Goal: Obtain resource: Download file/media

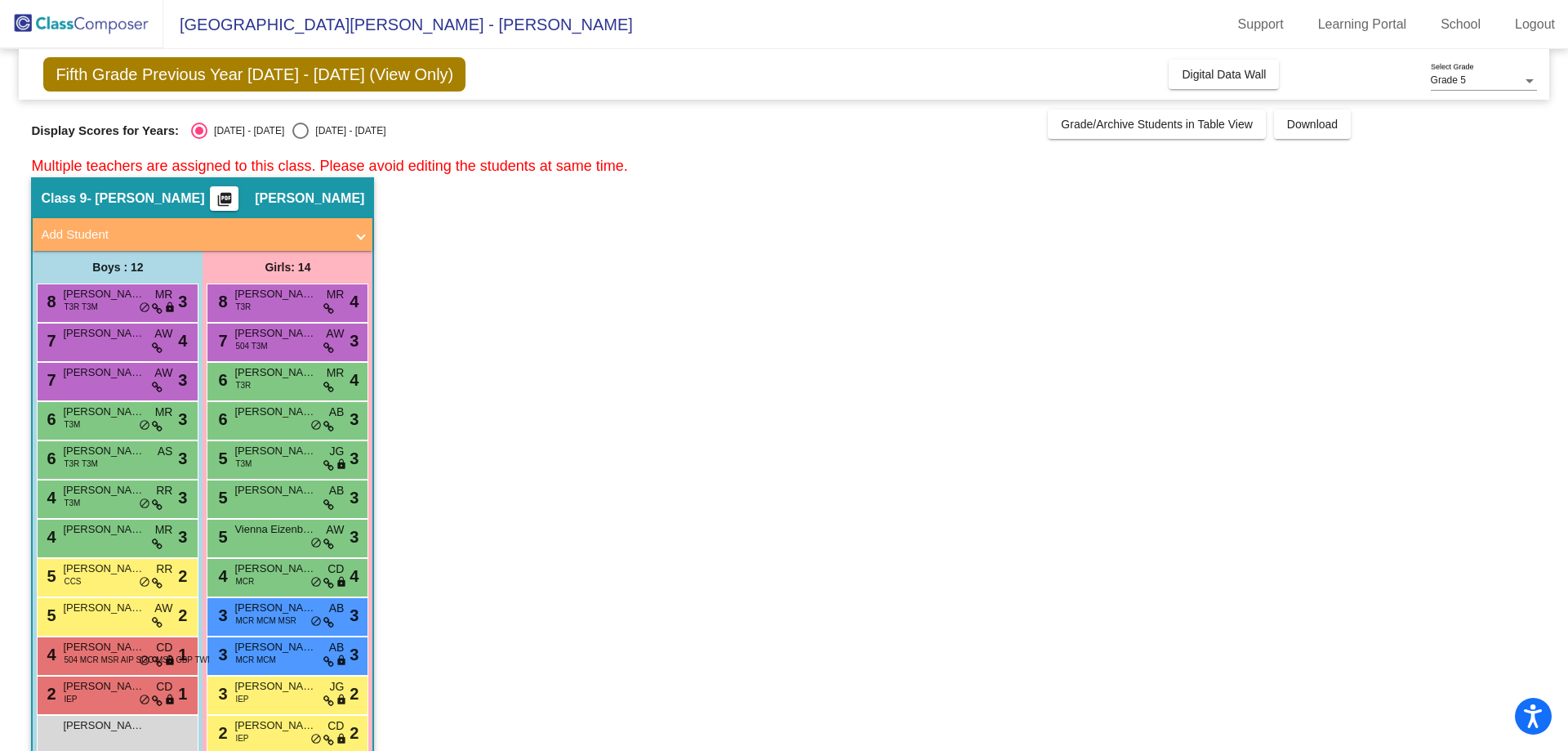
scroll to position [484, 0]
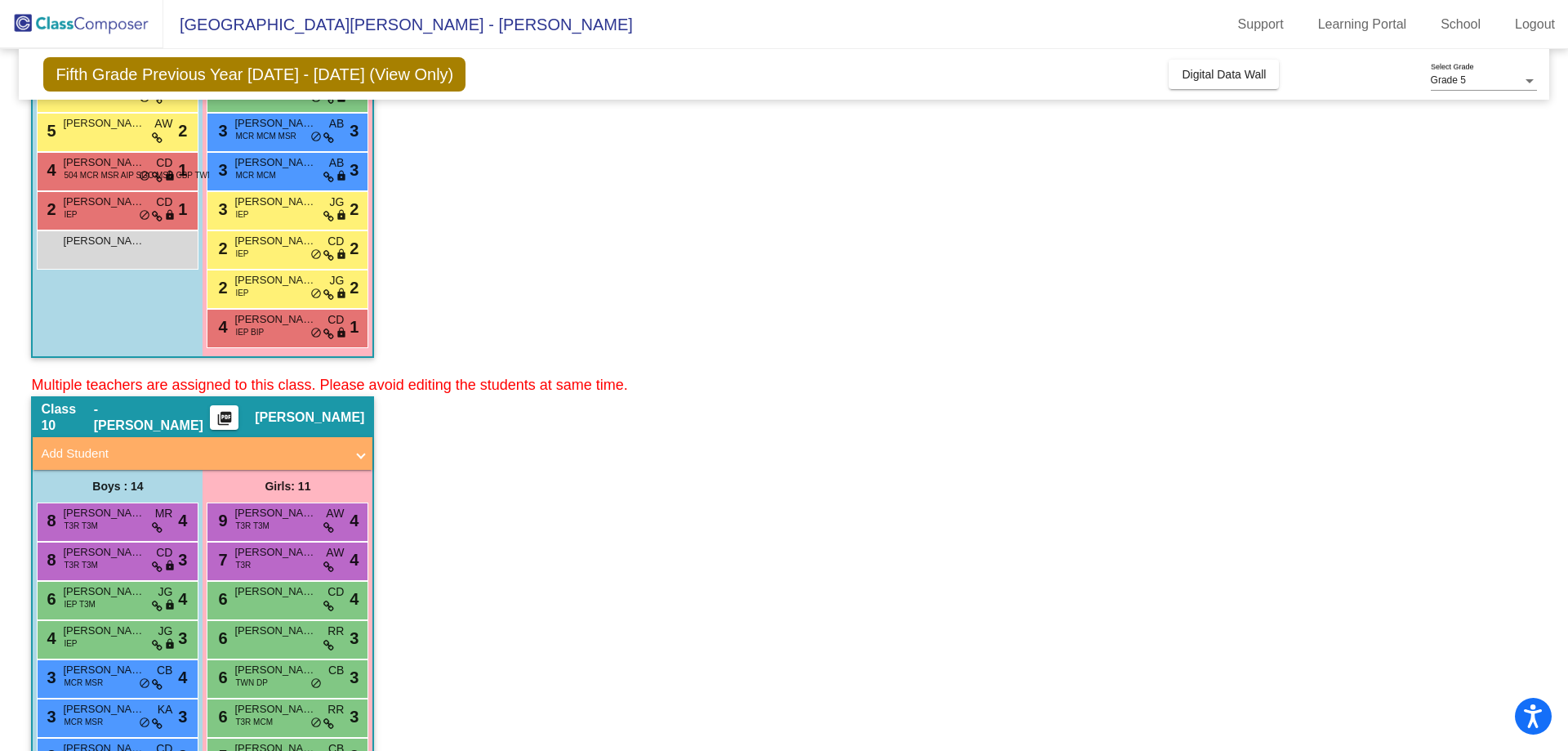
click at [522, 321] on app-classroom "Class 9 - Matt McGown picture_as_pdf Matthew McGown Add Student First Name Last…" at bounding box center [784, 34] width 1505 height 681
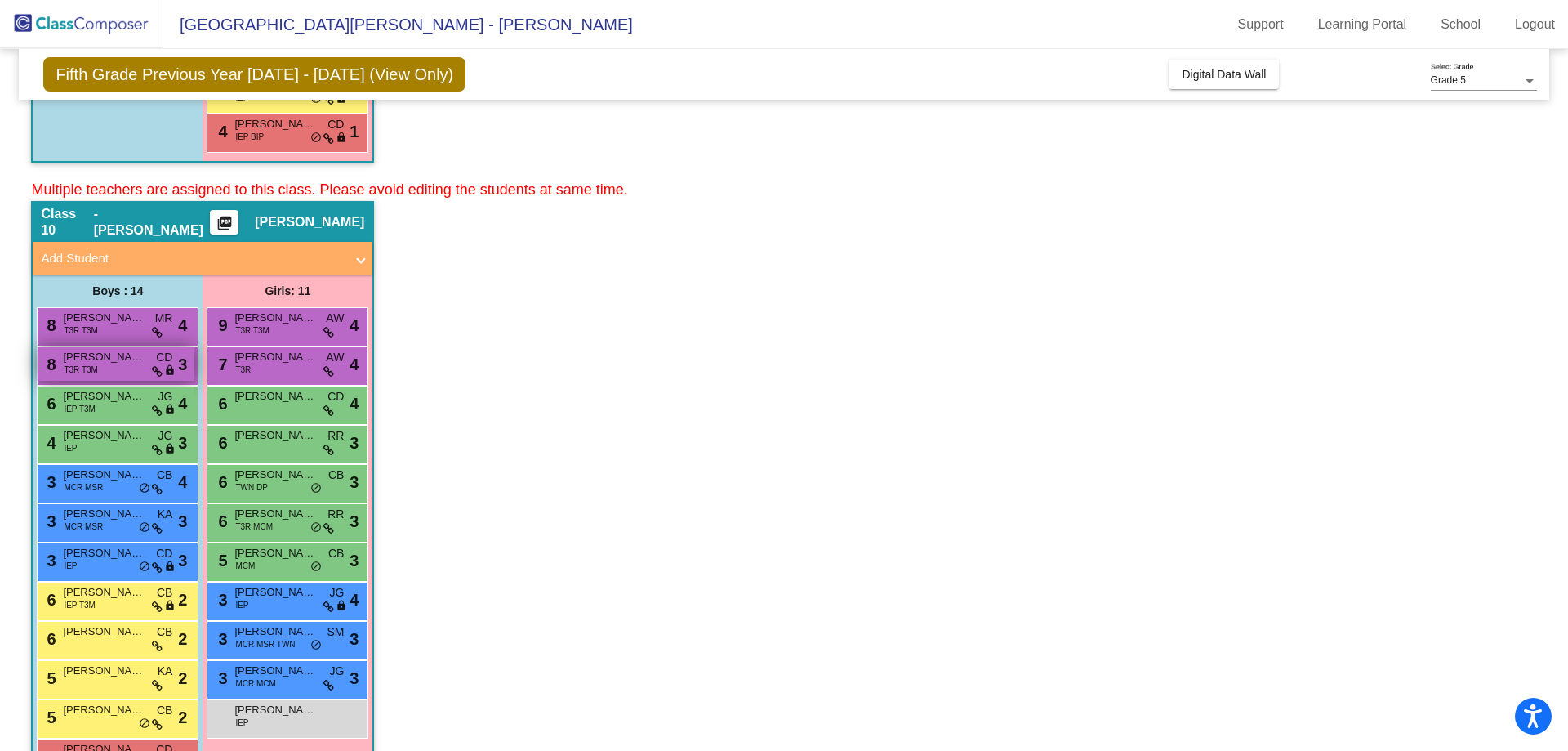
scroll to position [729, 0]
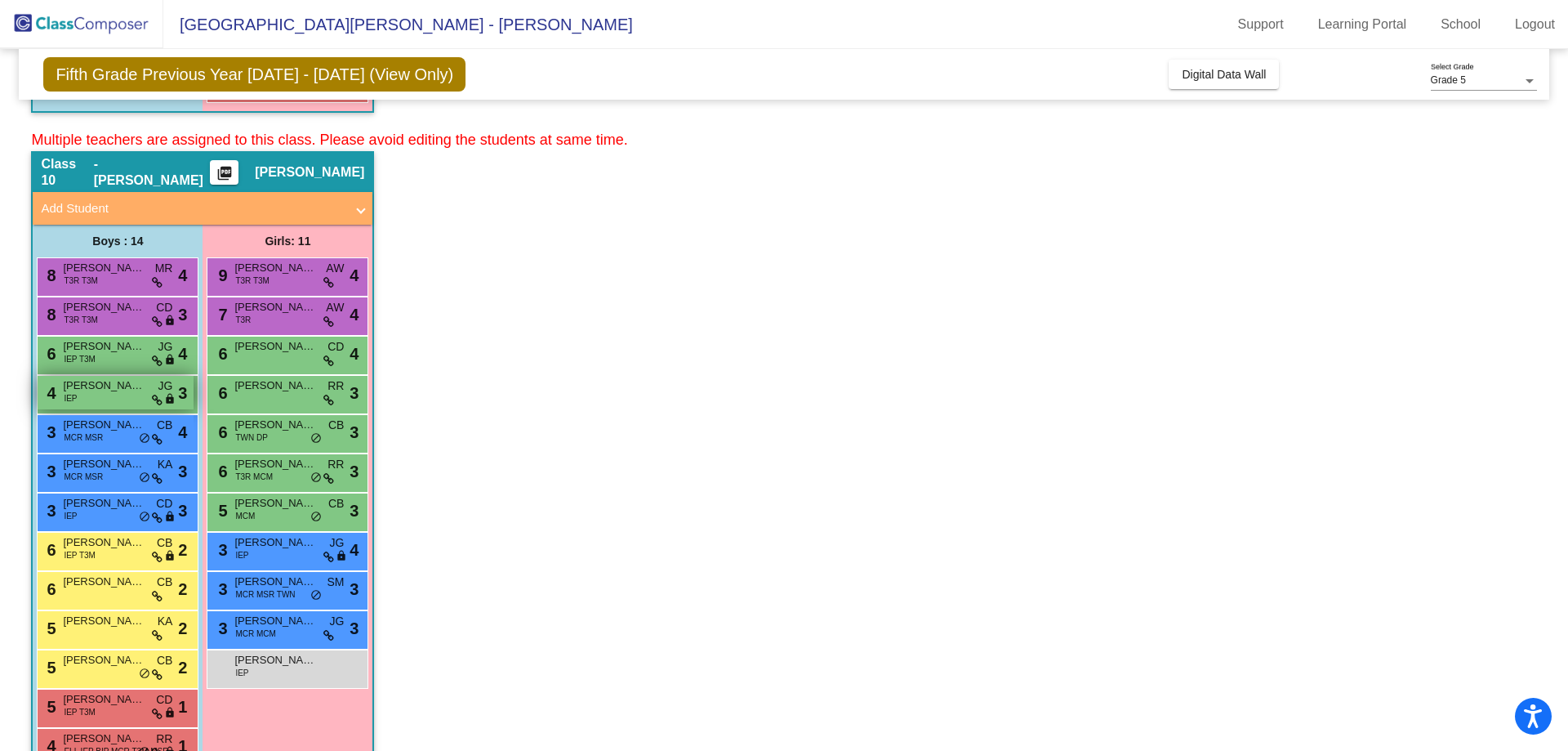
click at [120, 386] on span "[PERSON_NAME]" at bounding box center [103, 385] width 81 height 16
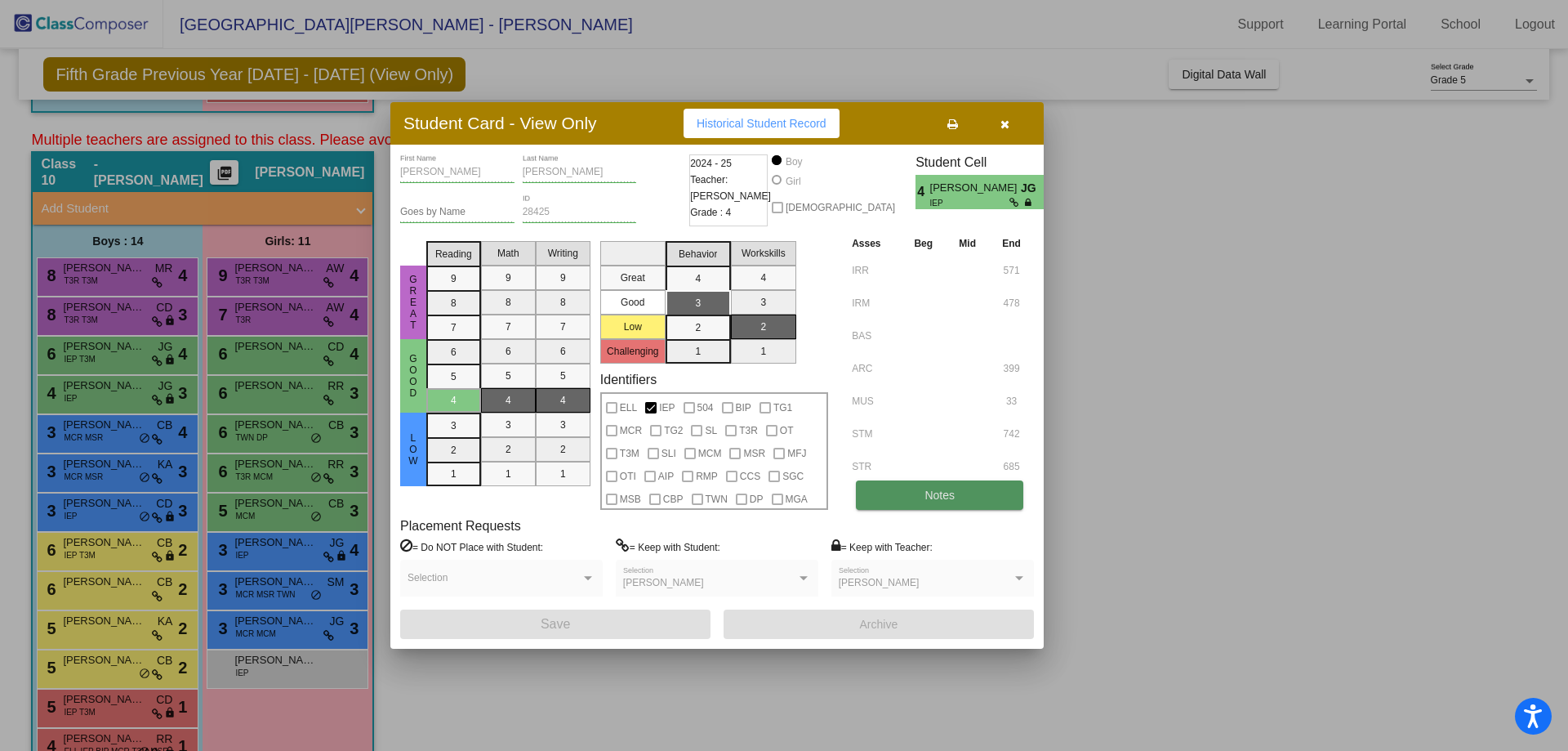
click at [920, 498] on button "Notes" at bounding box center [939, 495] width 168 height 29
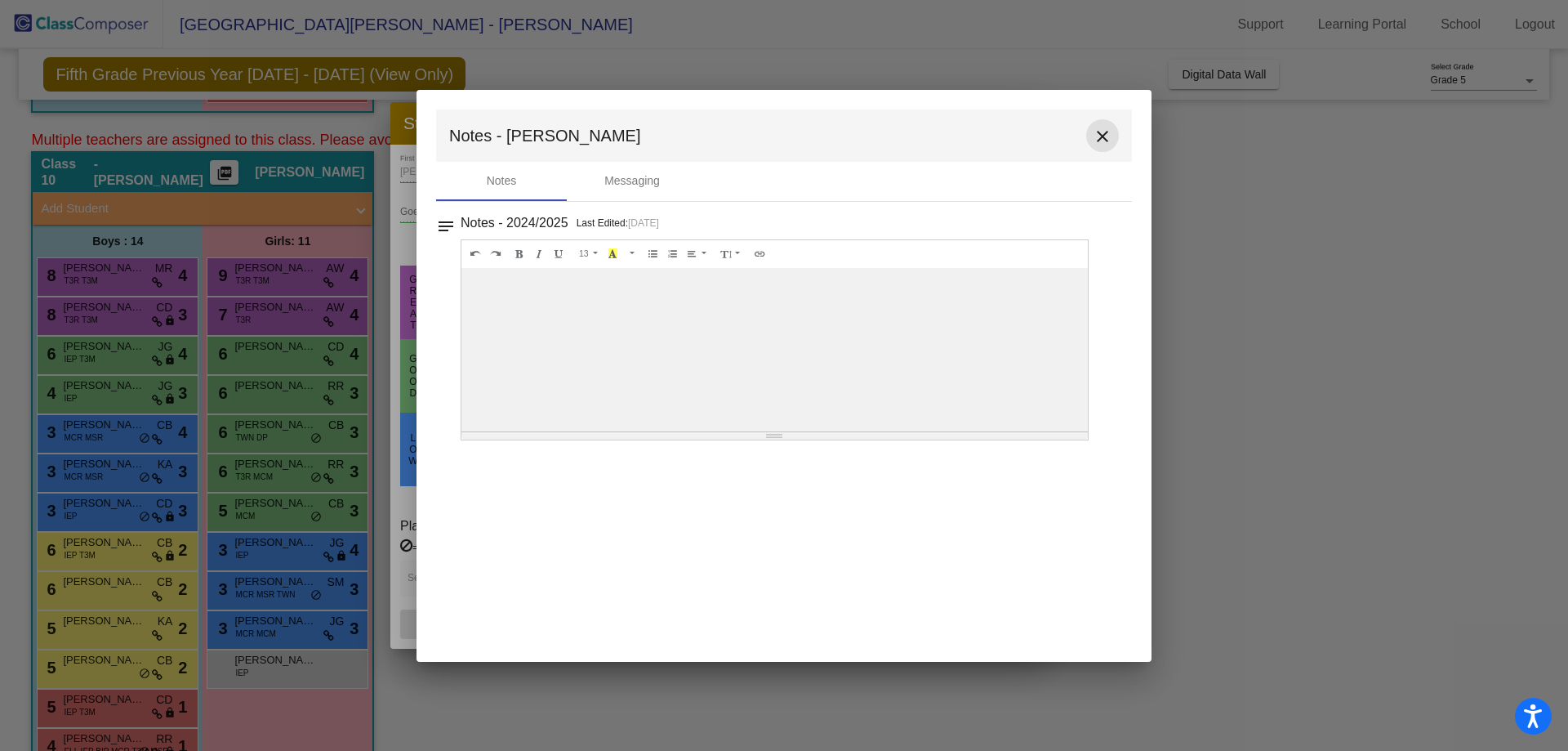
click at [1103, 136] on mat-icon "close" at bounding box center [1102, 136] width 19 height 19
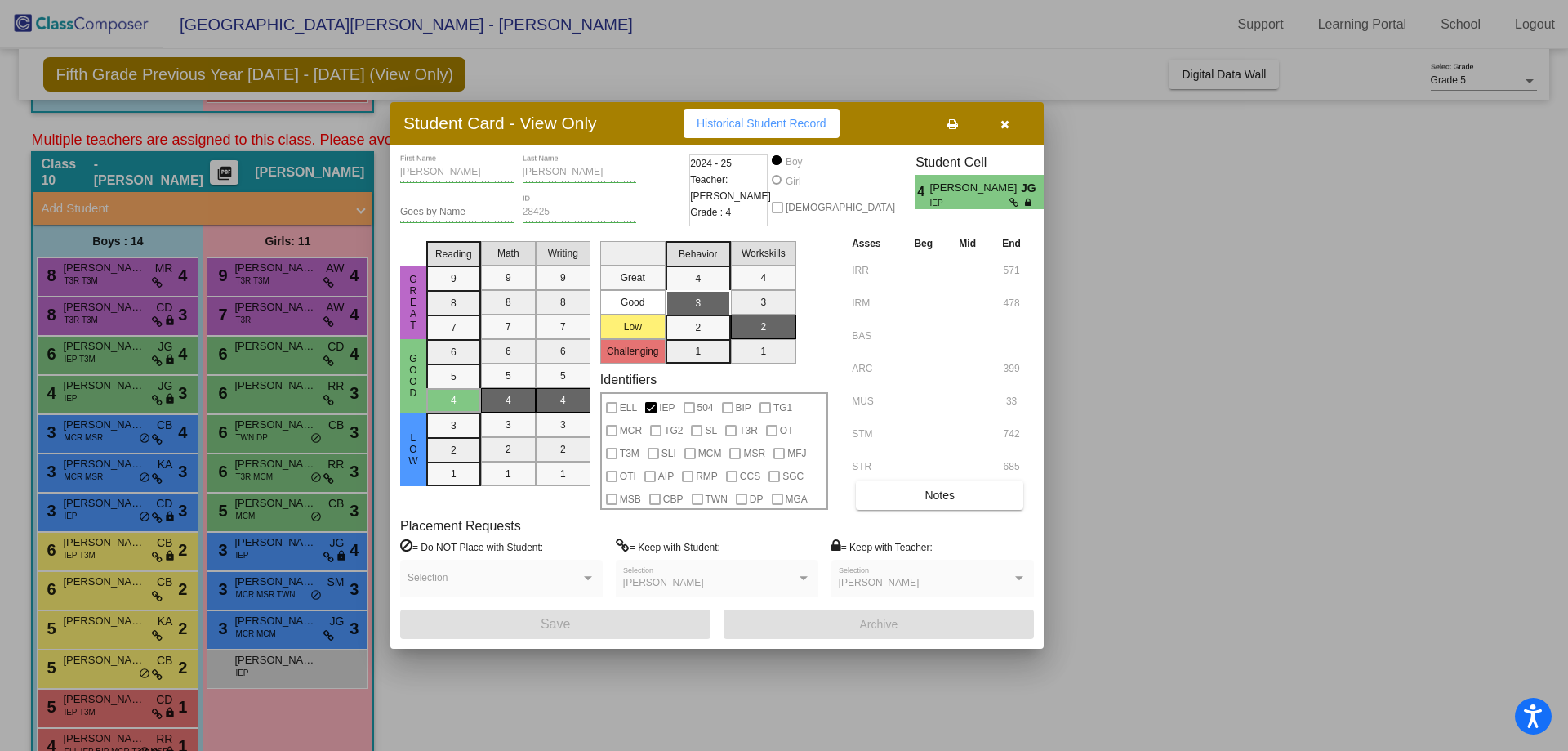
click at [517, 163] on div "Ryan First Name Werth Last Name" at bounding box center [543, 174] width 285 height 40
click at [1001, 129] on icon "button" at bounding box center [1005, 124] width 9 height 12
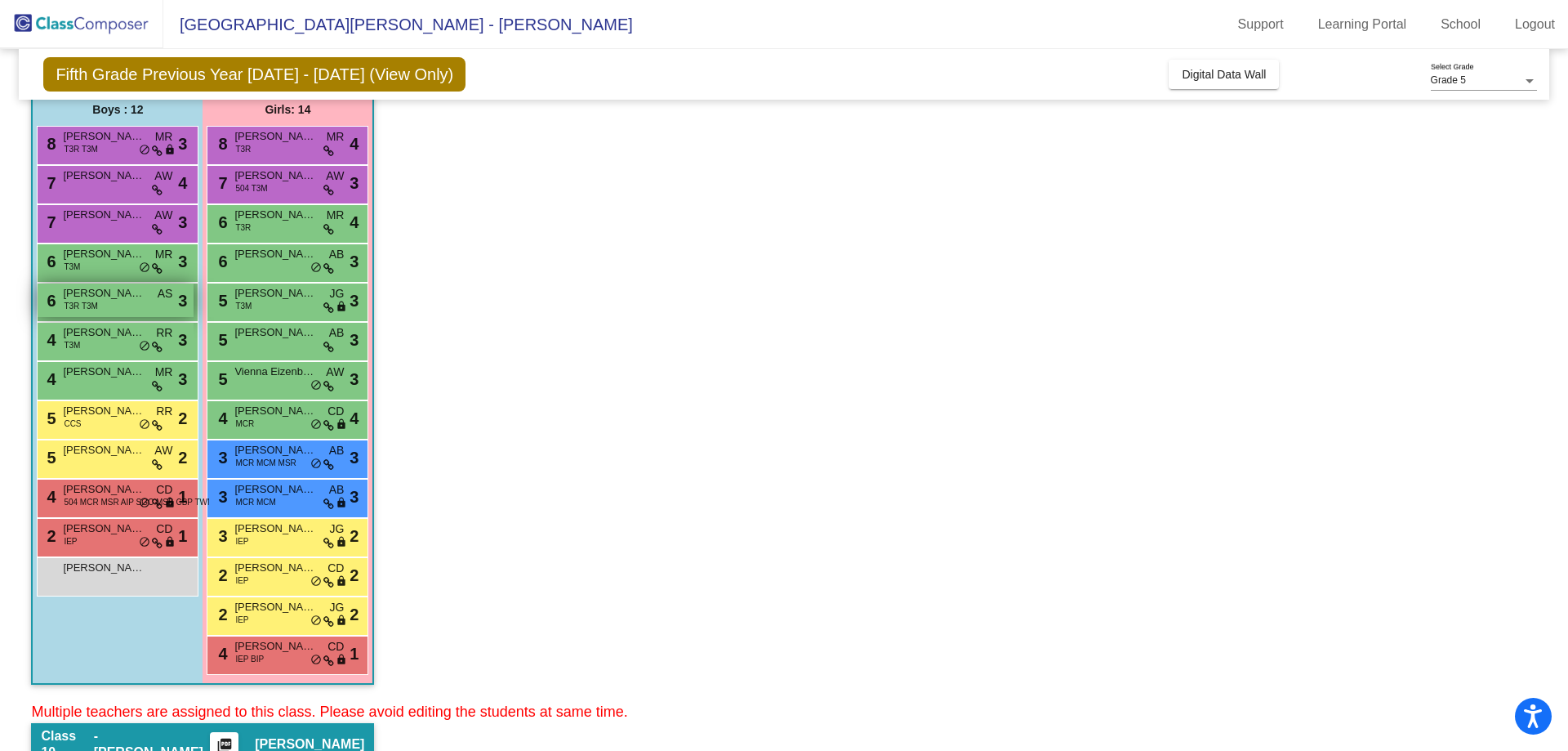
scroll to position [0, 0]
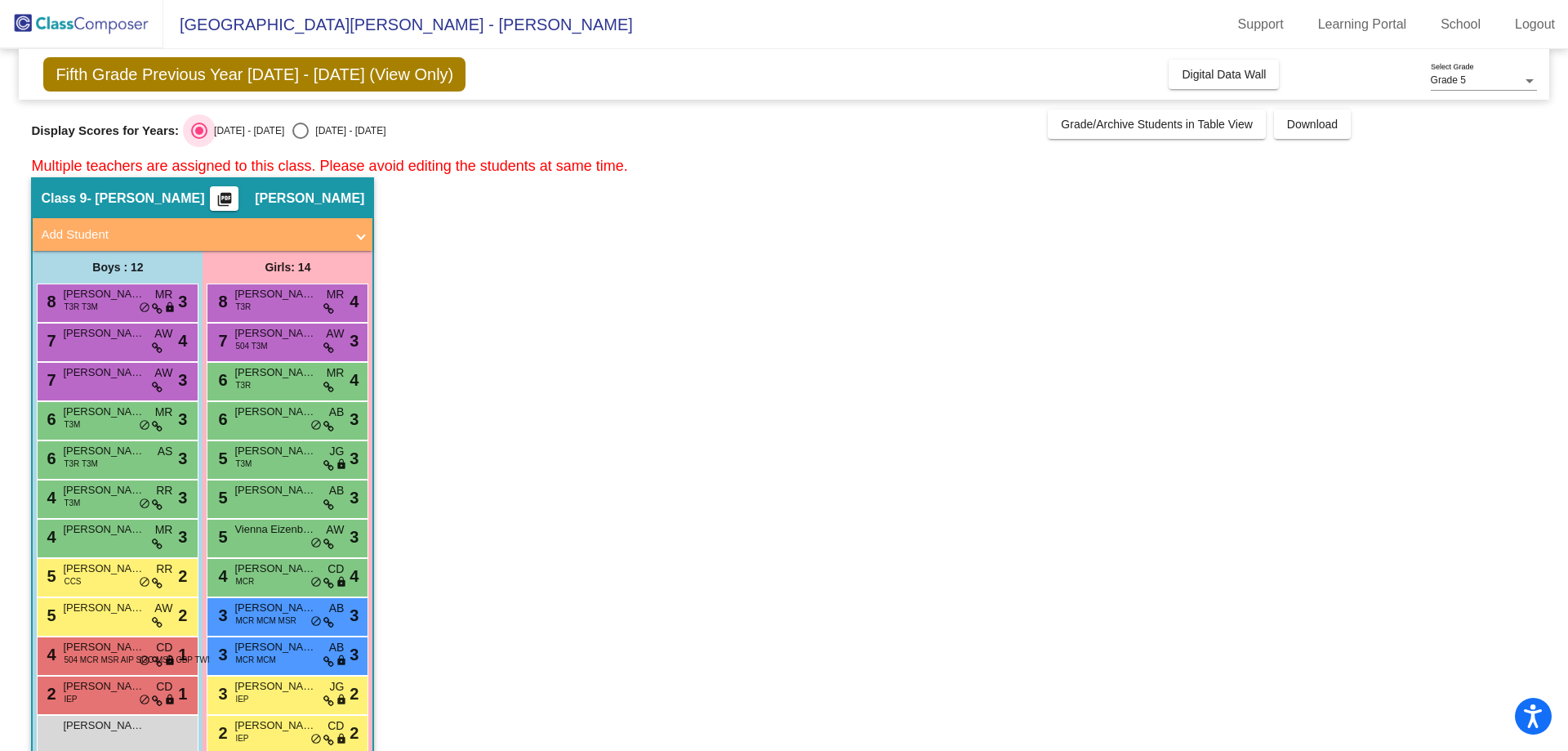
click at [204, 127] on div "Select an option" at bounding box center [199, 130] width 16 height 16
click at [199, 139] on input "[DATE] - [DATE]" at bounding box center [199, 139] width 1 height 1
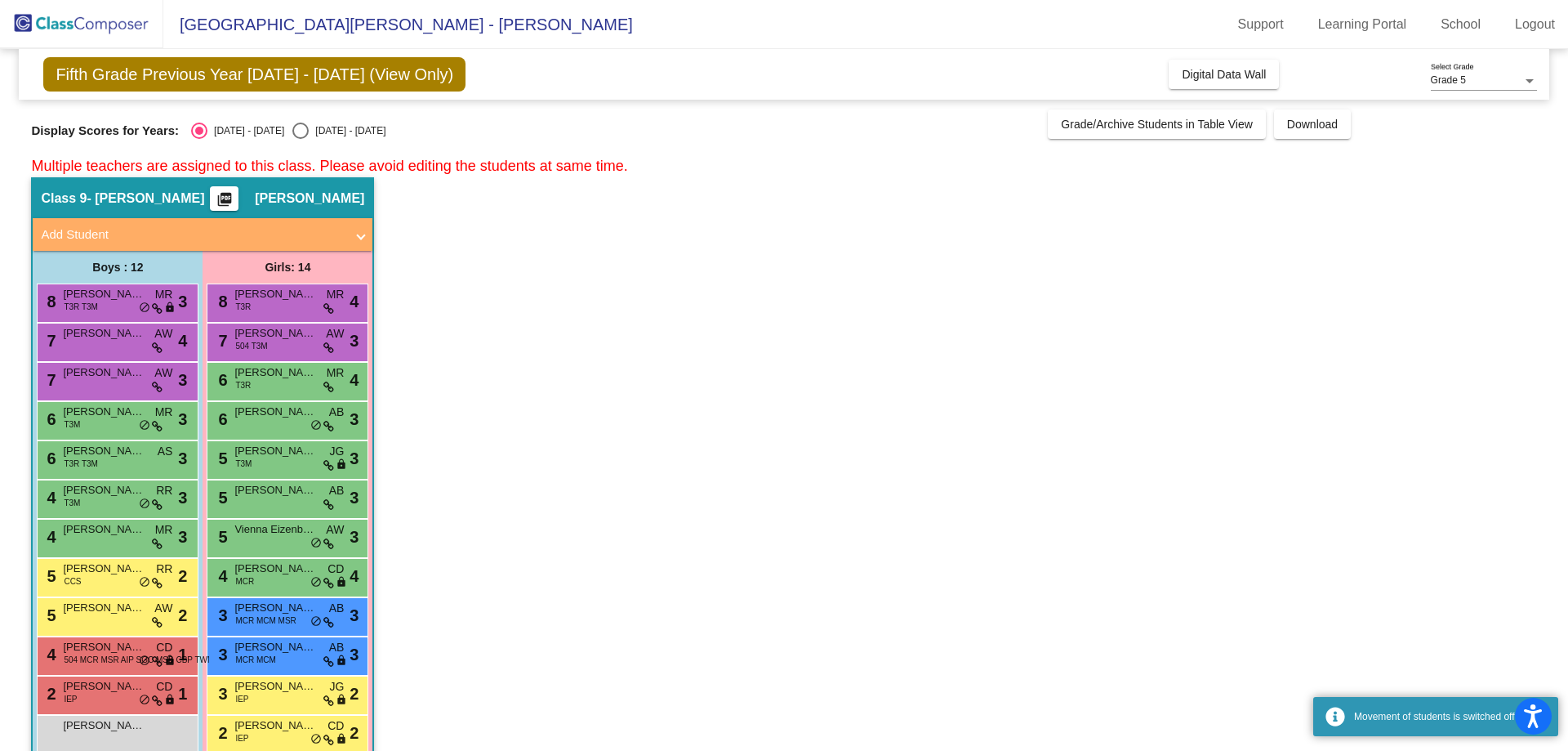
click at [292, 126] on div "Select an option" at bounding box center [300, 130] width 16 height 16
click at [300, 139] on input "[DATE] - [DATE]" at bounding box center [300, 139] width 1 height 1
radio input "true"
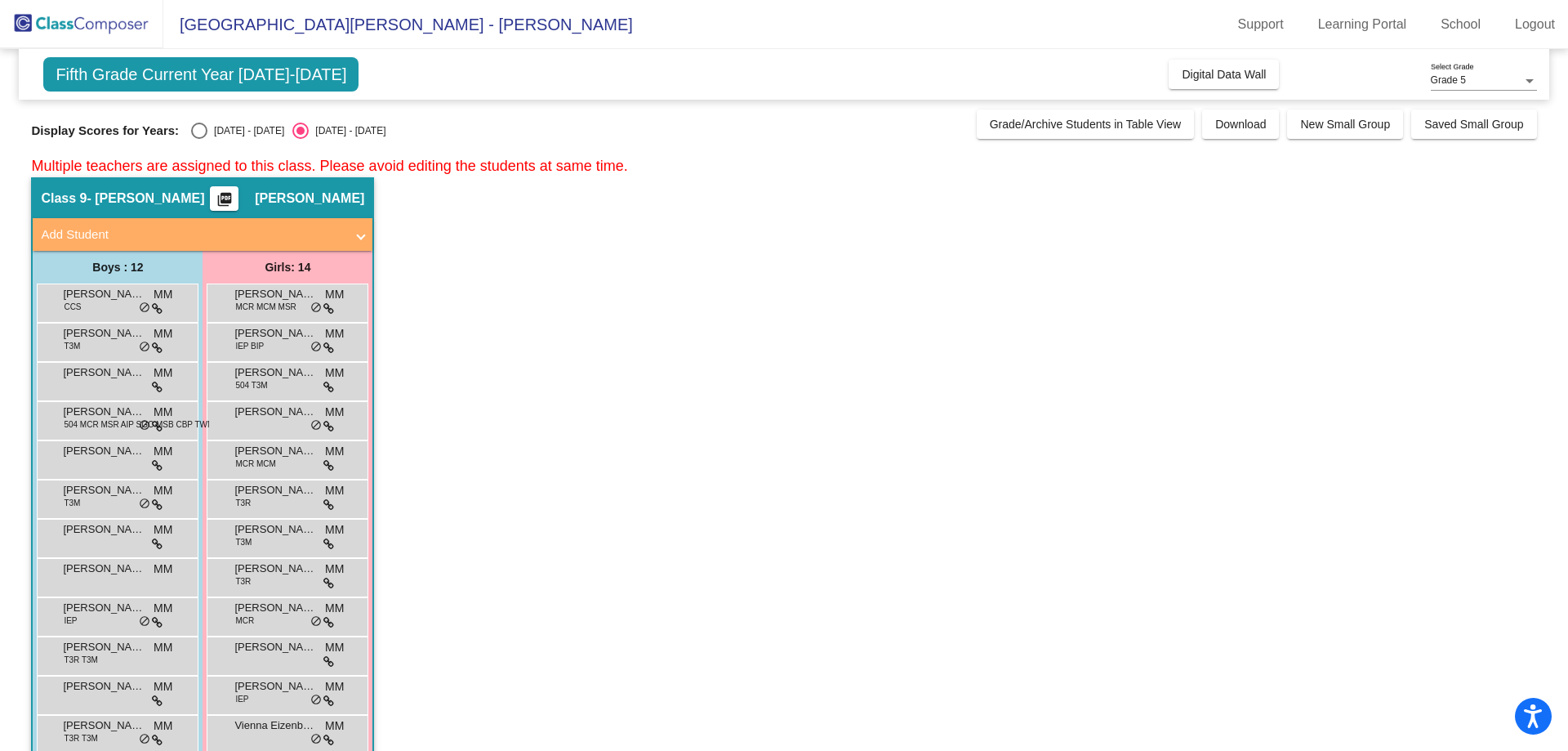
click at [217, 127] on div "[DATE] - [DATE]" at bounding box center [246, 131] width 77 height 15
click at [199, 139] on input "[DATE] - [DATE]" at bounding box center [199, 139] width 1 height 1
radio input "true"
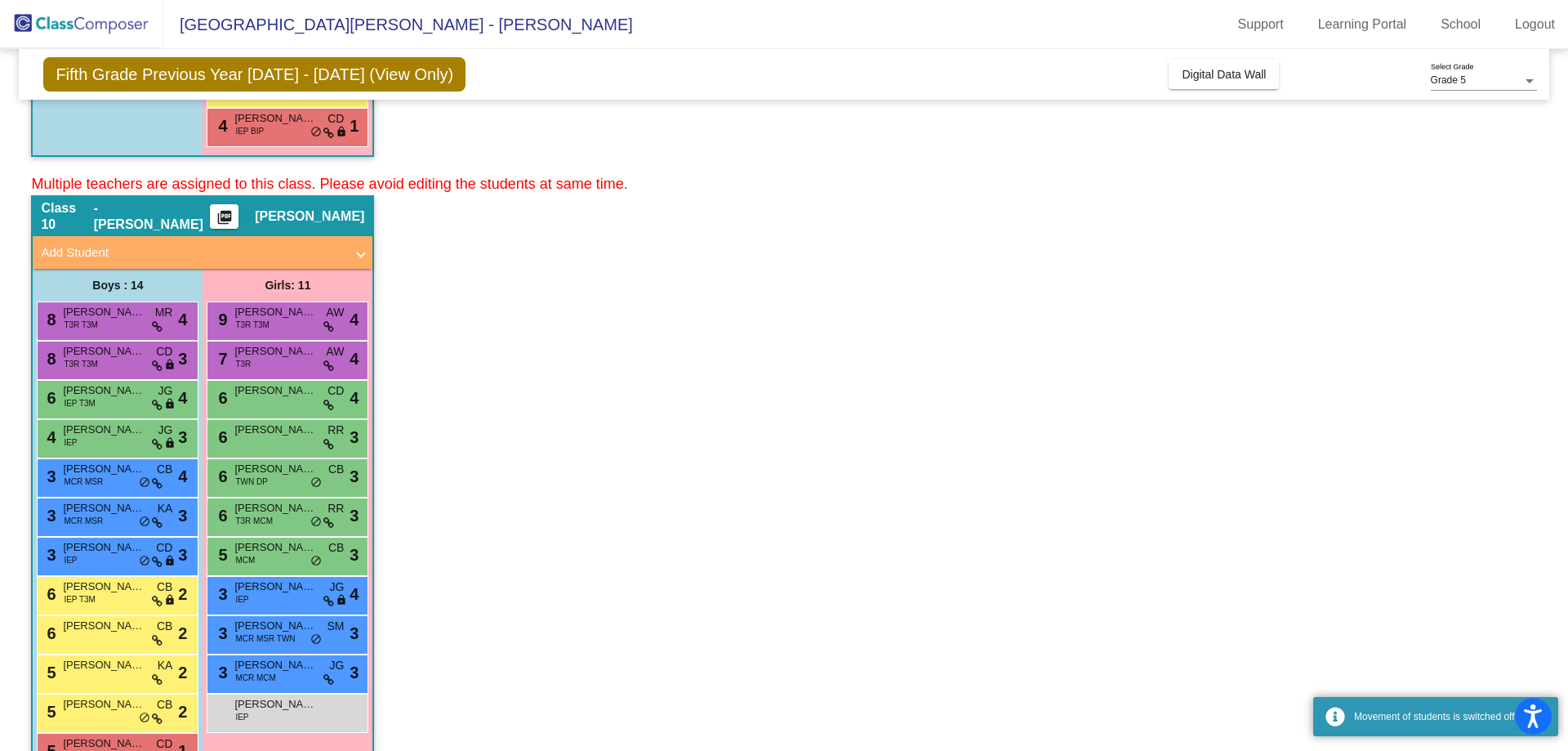
scroll to position [811, 0]
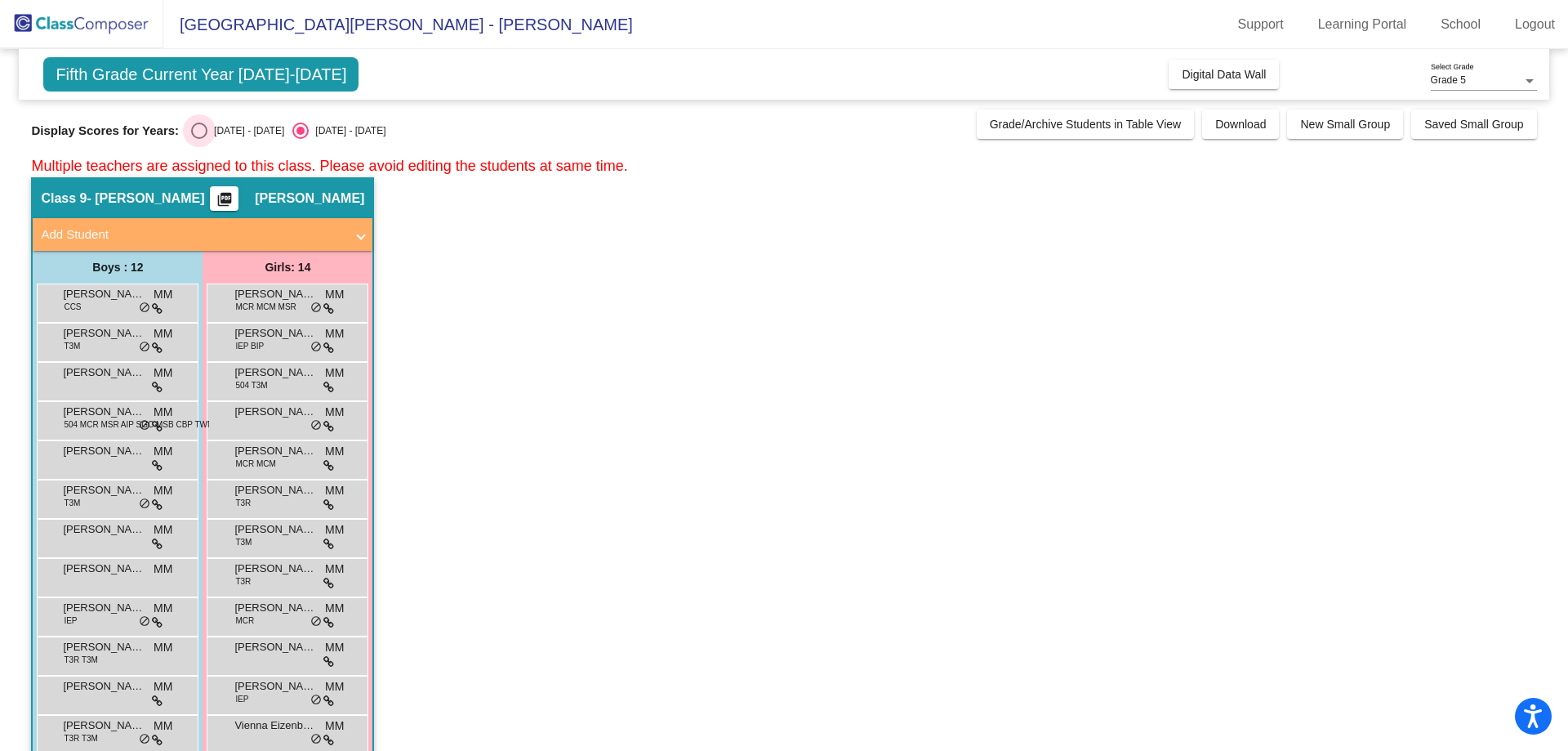
click at [204, 125] on div "Select an option" at bounding box center [199, 130] width 16 height 16
click at [199, 139] on input "[DATE] - [DATE]" at bounding box center [199, 139] width 1 height 1
radio input "true"
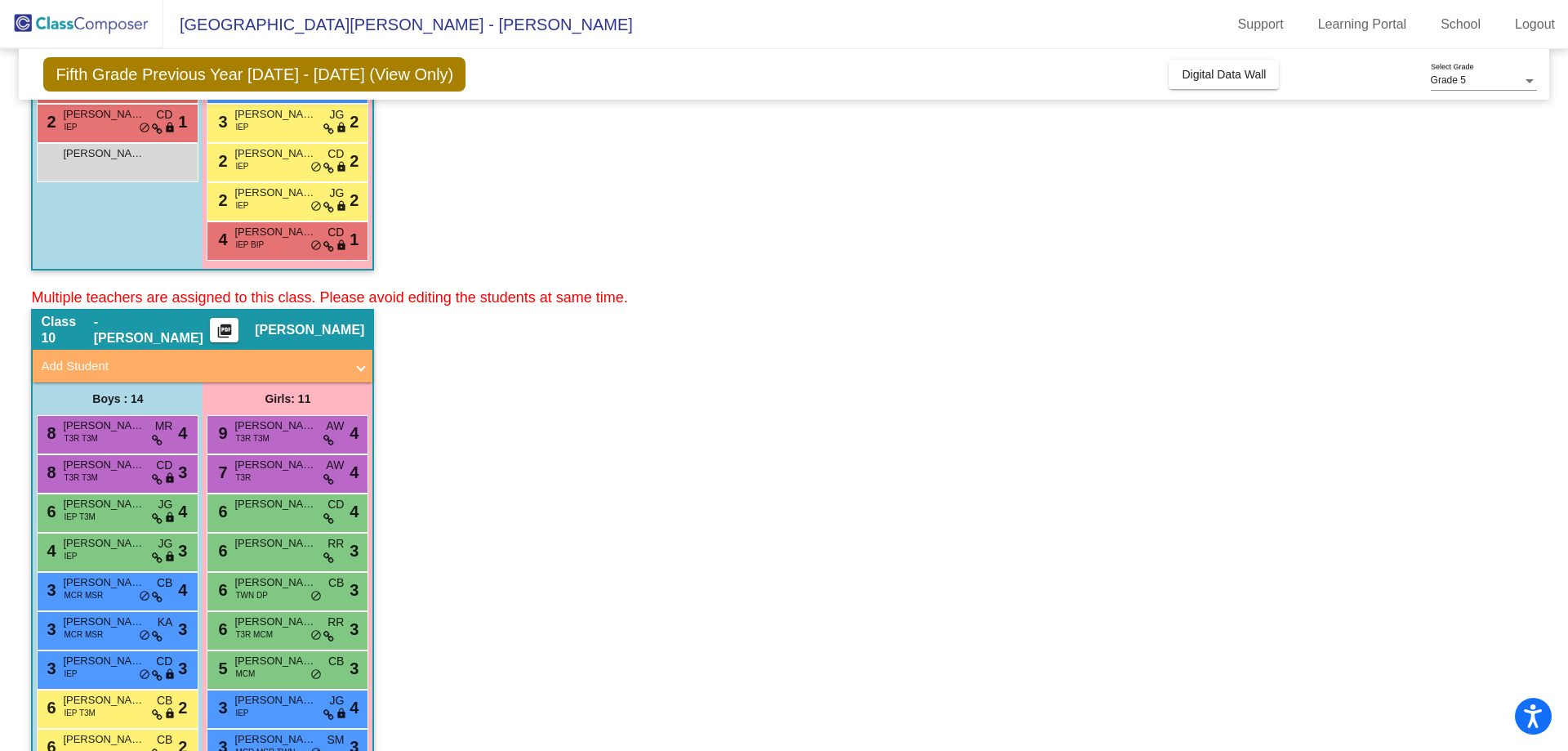
scroll to position [811, 0]
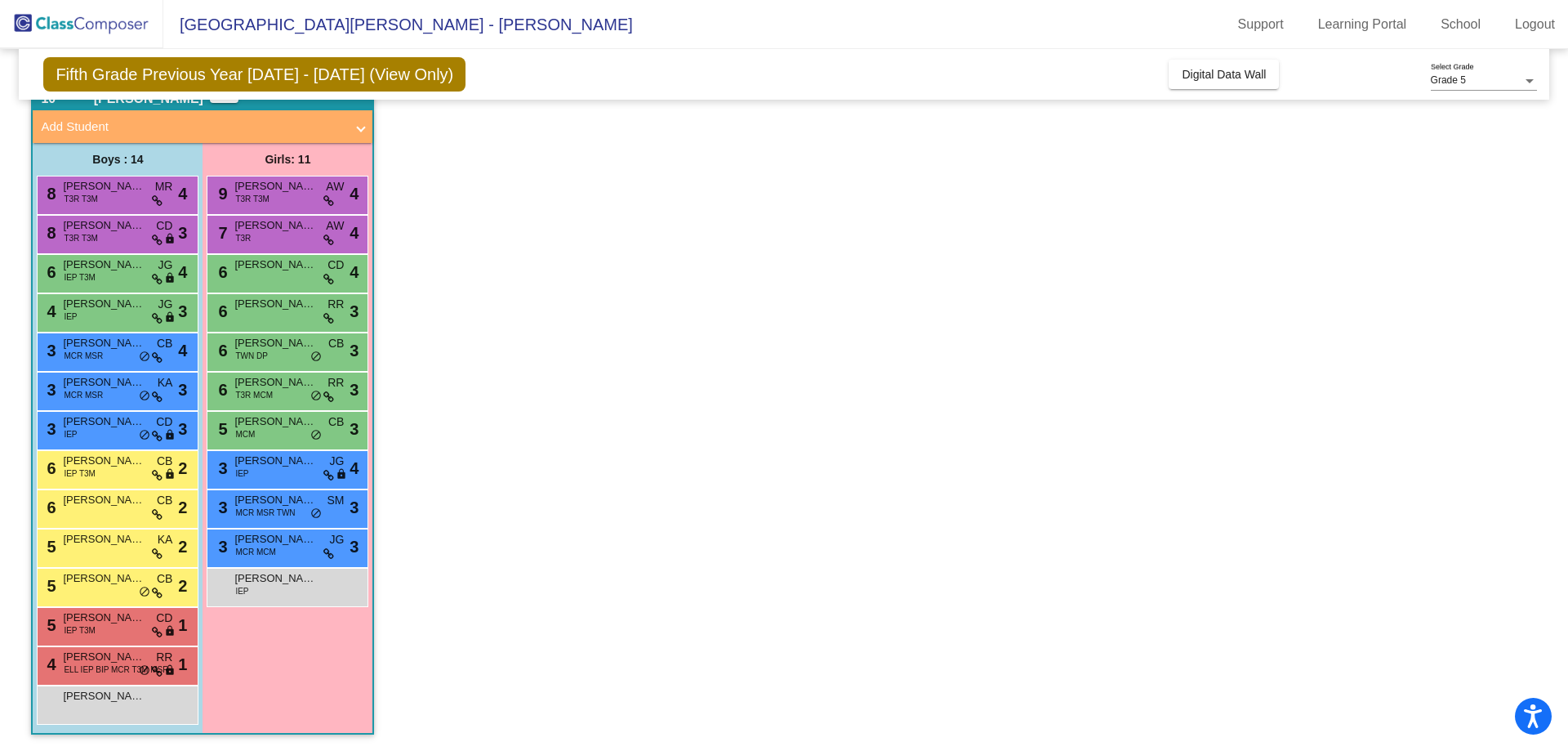
click at [109, 293] on div "4 [PERSON_NAME] IEP JG lock do_not_disturb_alt 3" at bounding box center [117, 313] width 162 height 39
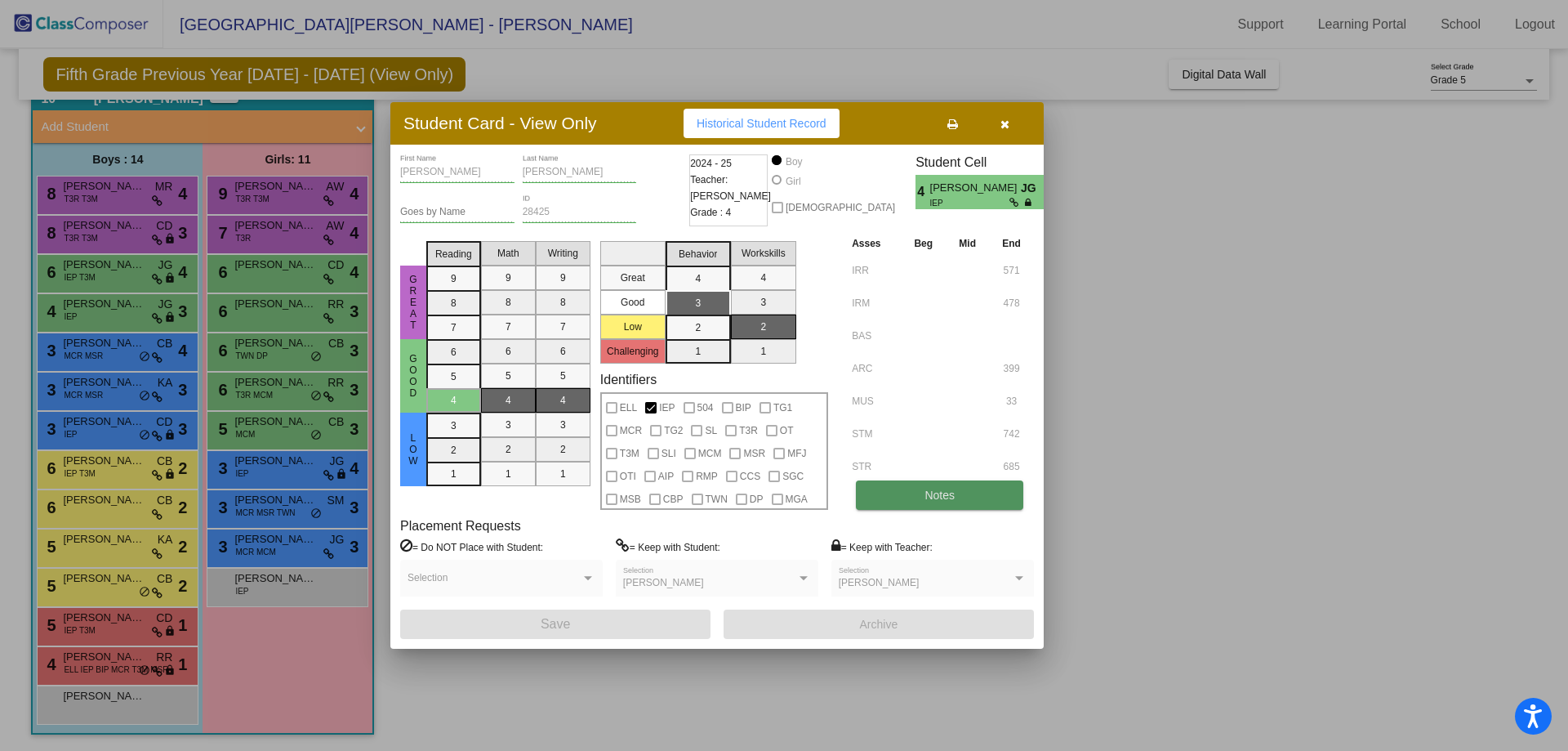
click at [908, 494] on button "Notes" at bounding box center [939, 495] width 168 height 29
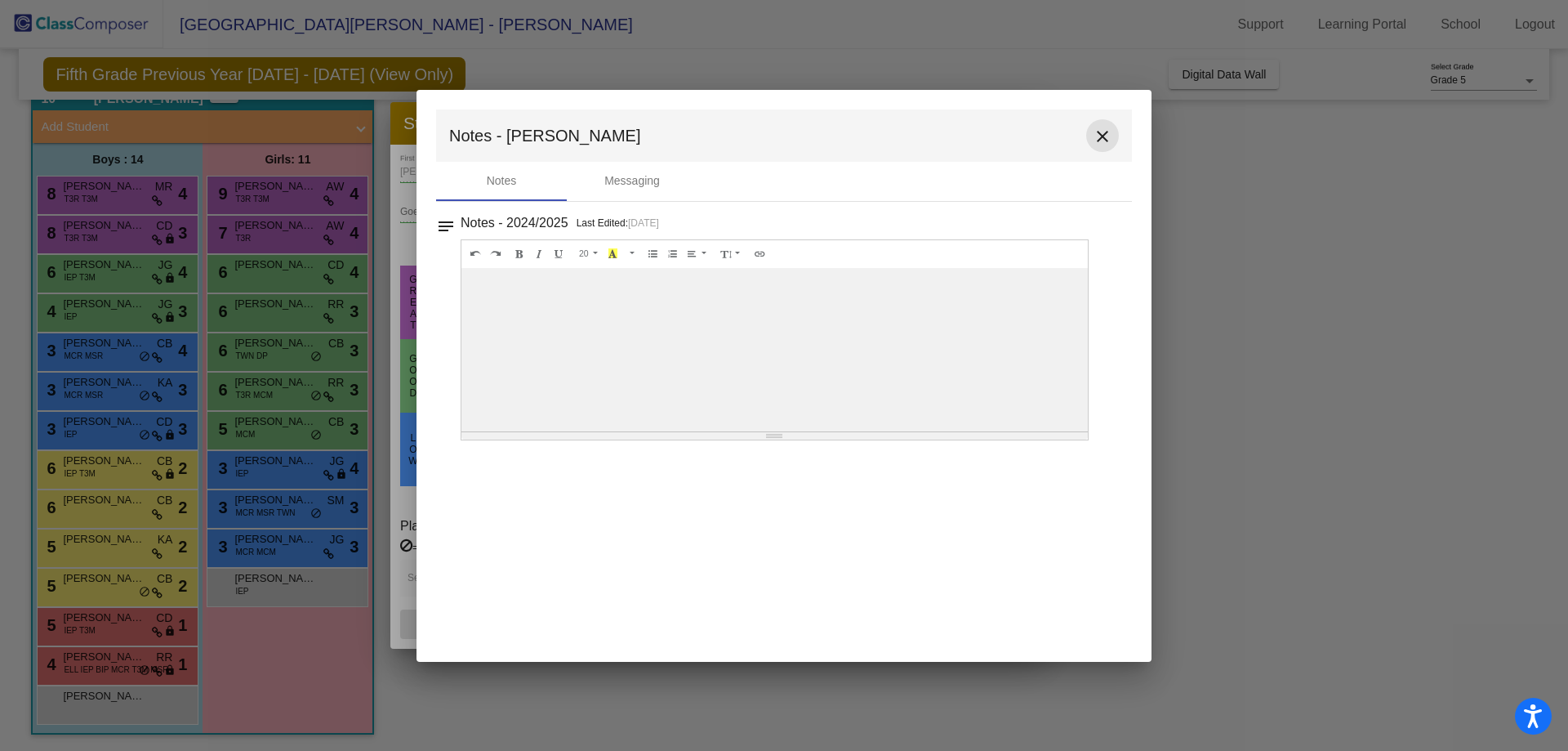
click at [1093, 138] on mat-icon "close" at bounding box center [1102, 136] width 19 height 19
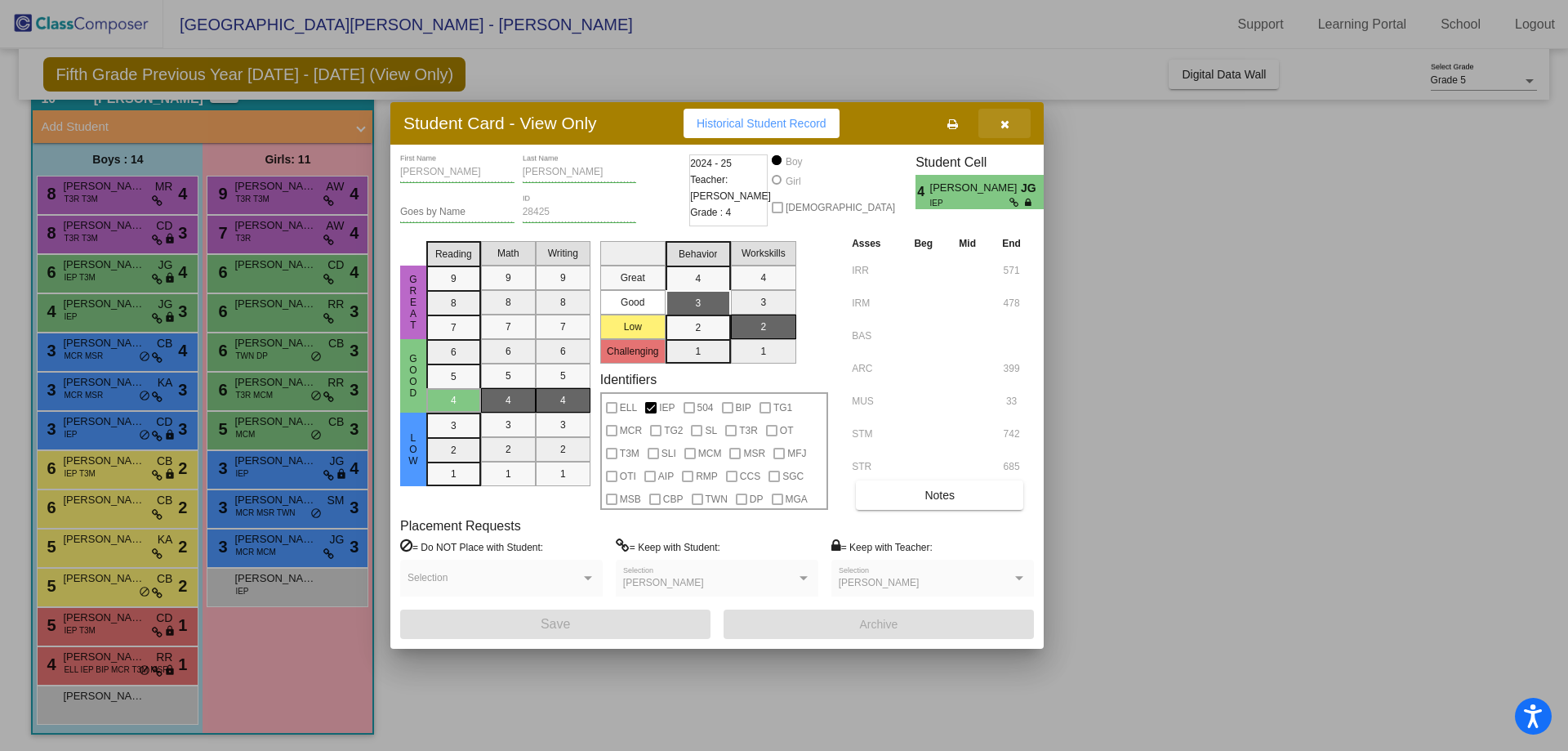
click at [1006, 125] on icon "button" at bounding box center [1005, 124] width 9 height 12
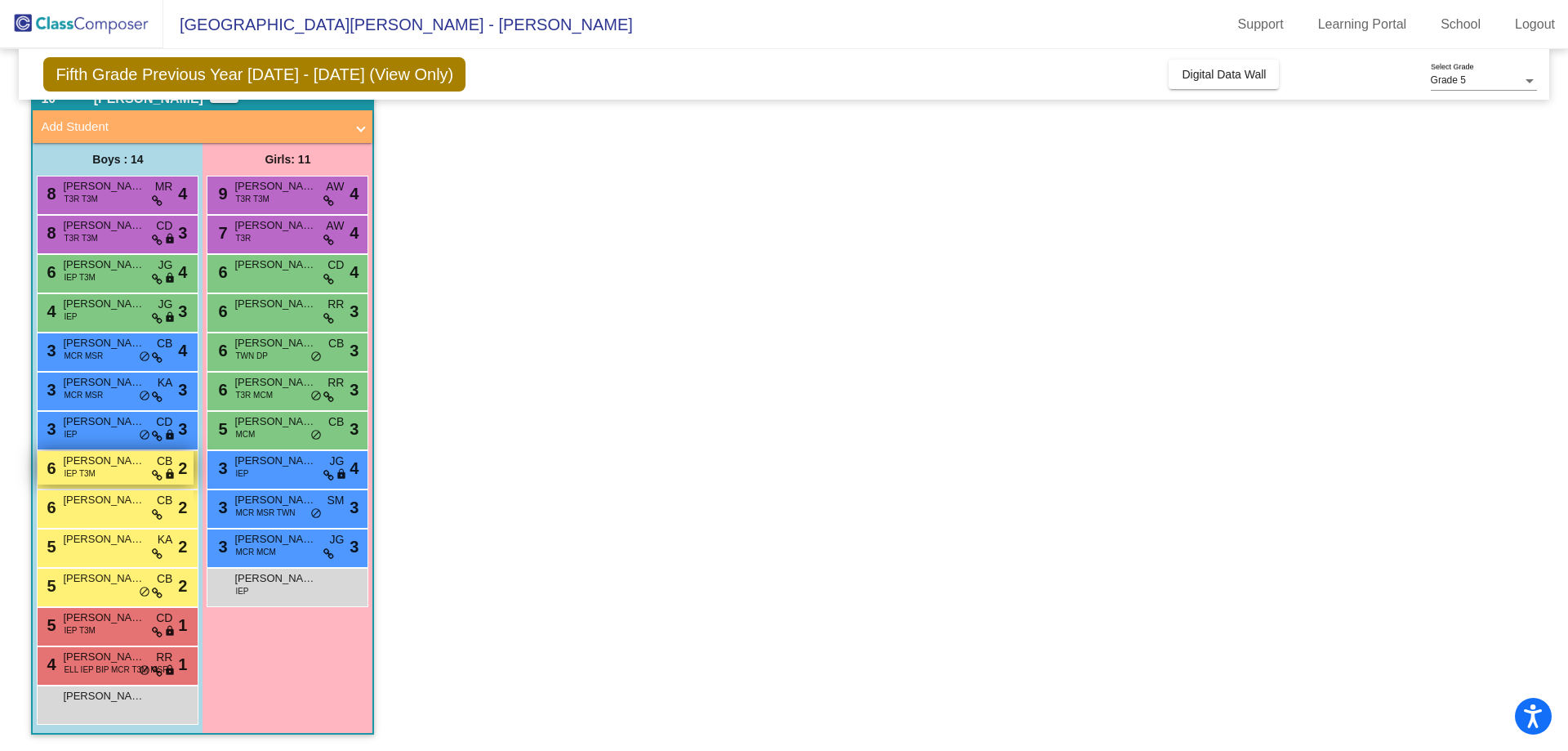
click at [129, 469] on div "6 [PERSON_NAME] IEP T3M CB lock do_not_disturb_alt 2" at bounding box center [116, 468] width 156 height 34
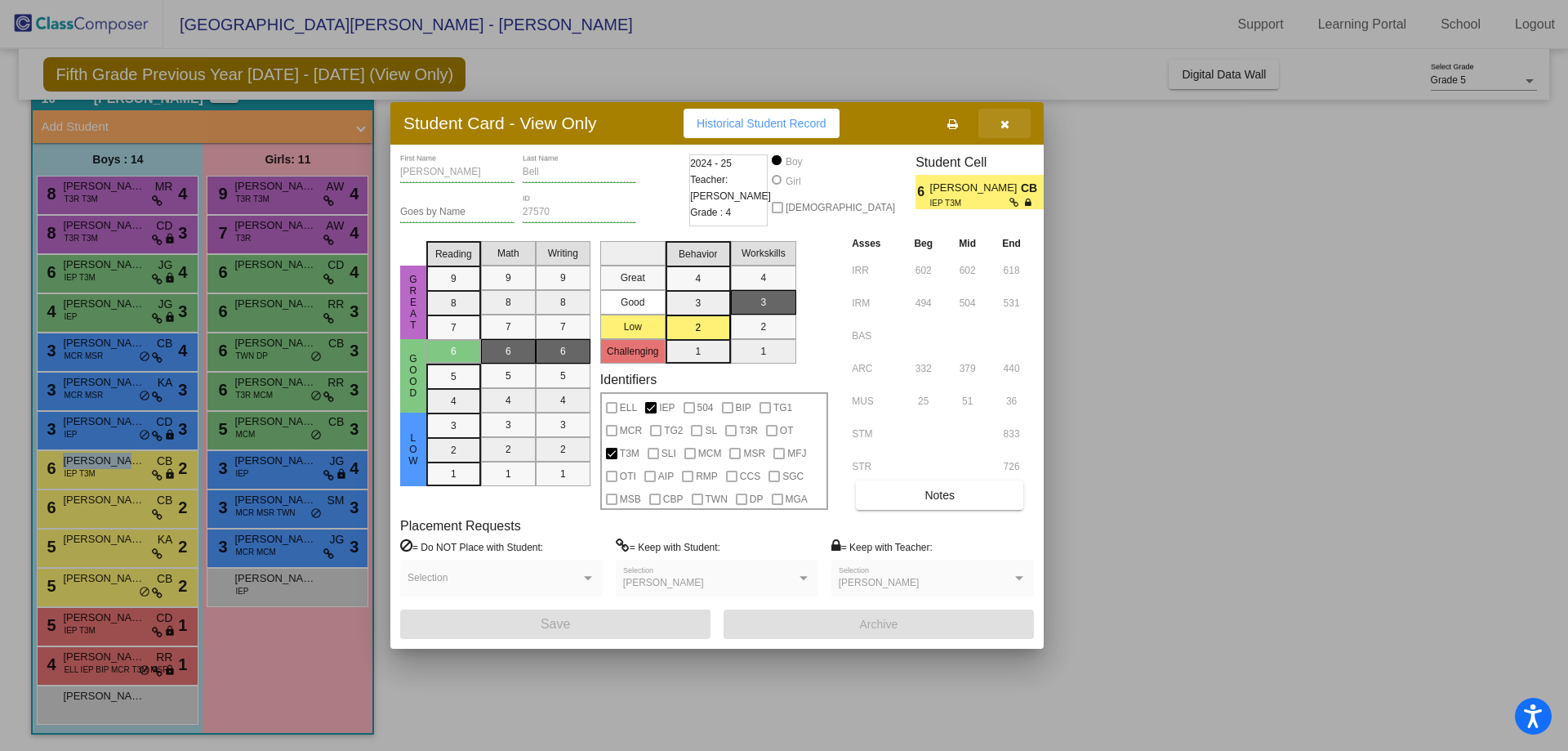
click at [1016, 117] on button "button" at bounding box center [1005, 123] width 52 height 29
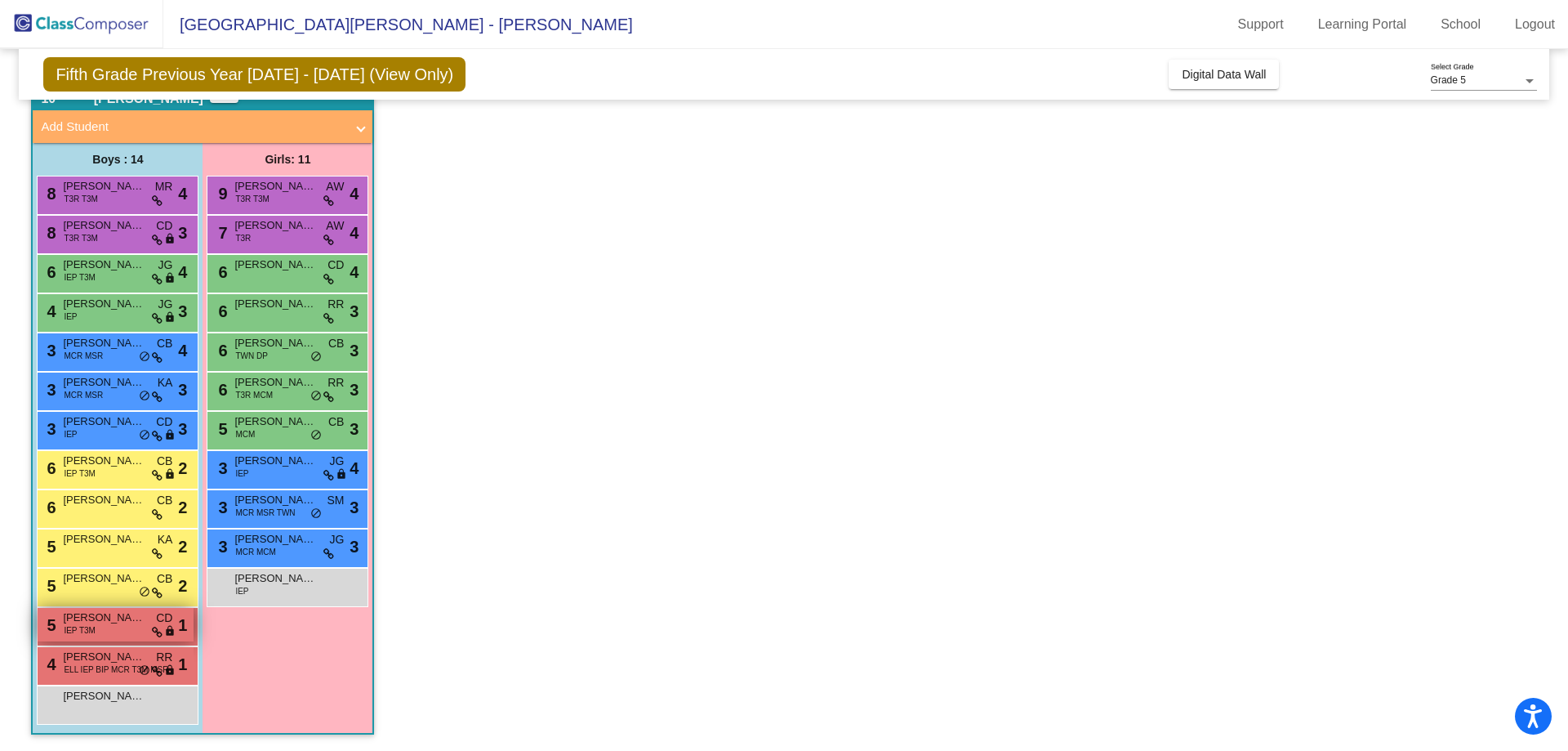
click at [111, 631] on div "5 [PERSON_NAME] IEP T3M CD lock do_not_disturb_alt 1" at bounding box center [116, 624] width 156 height 34
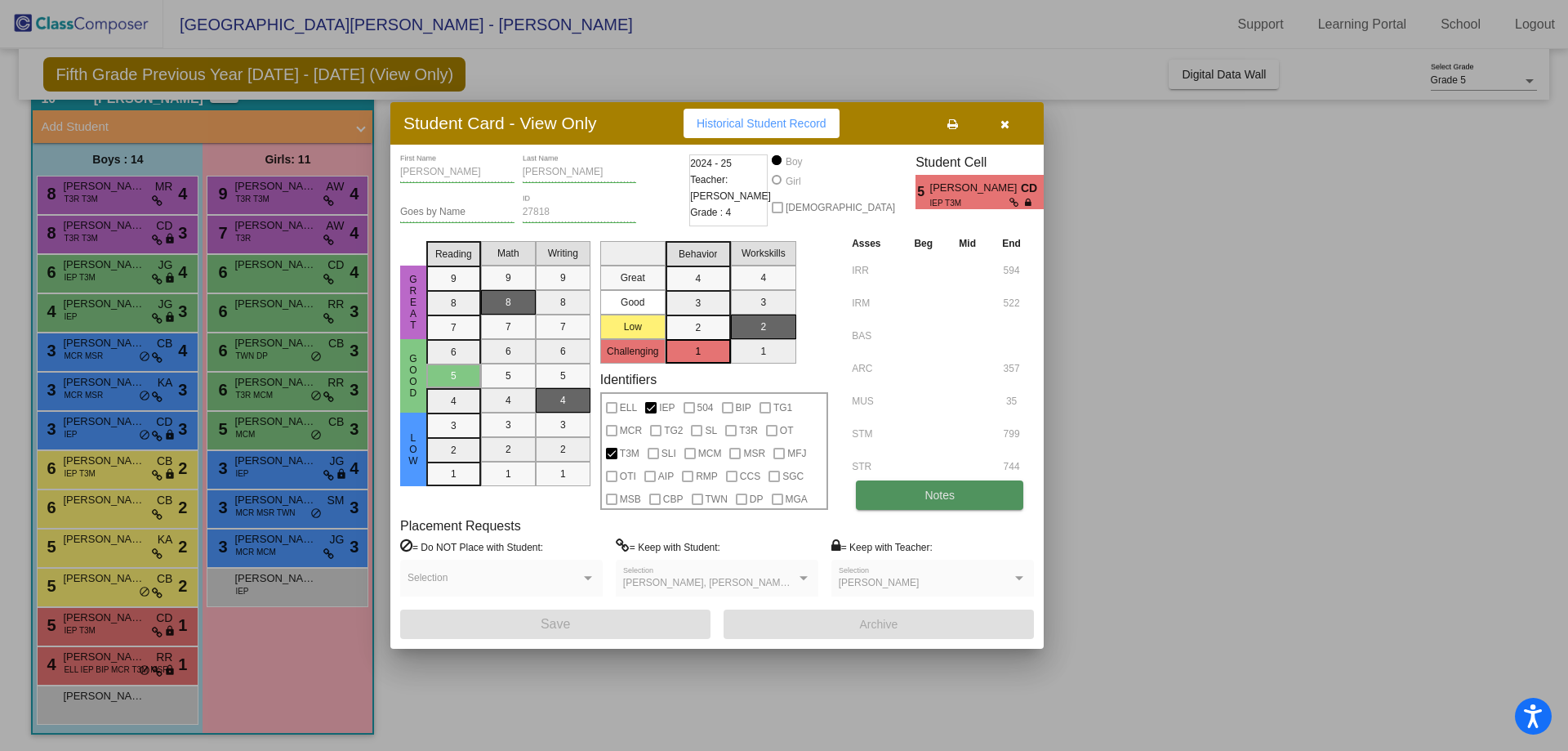
click at [885, 488] on button "Notes" at bounding box center [939, 495] width 168 height 29
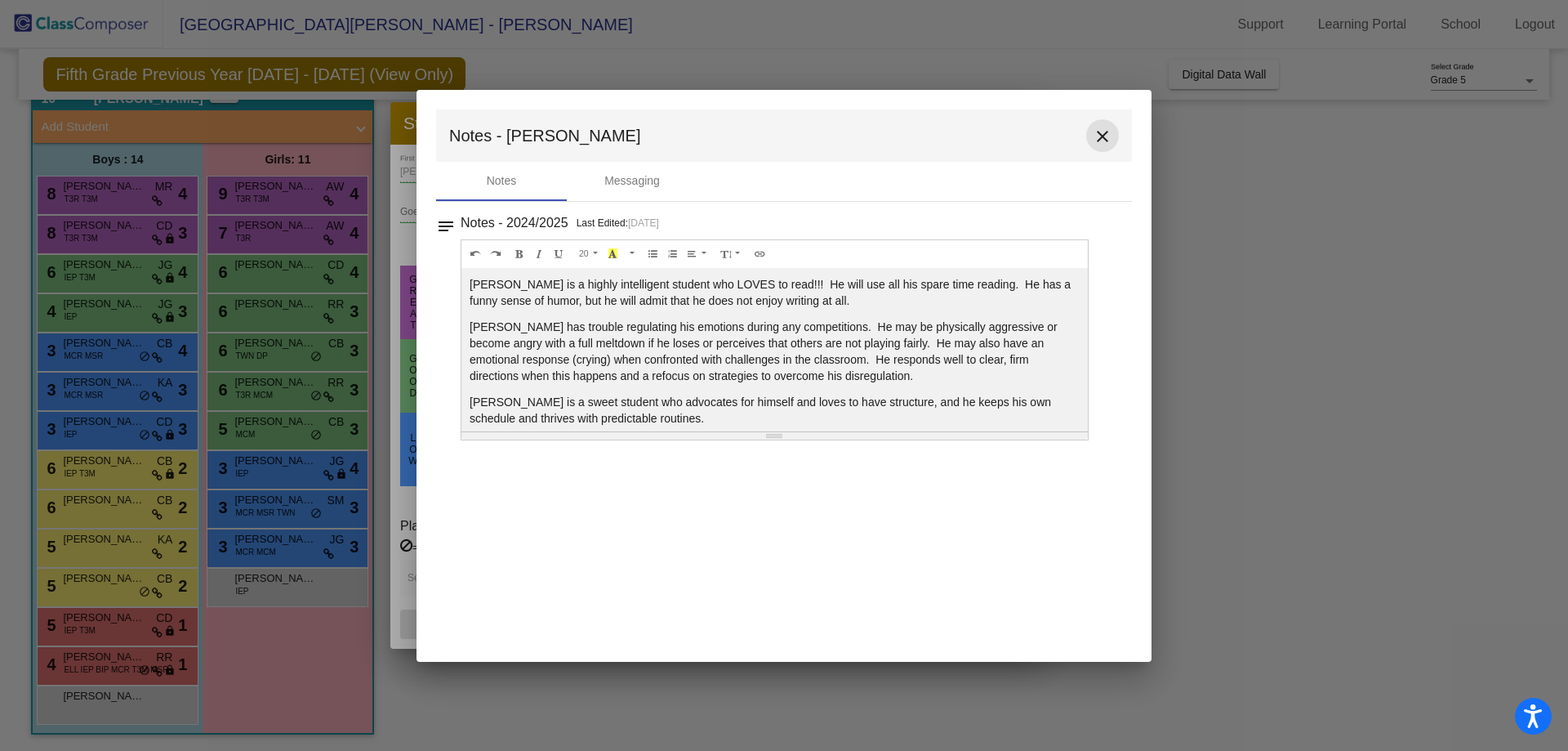
click at [1105, 130] on mat-icon "close" at bounding box center [1102, 136] width 19 height 19
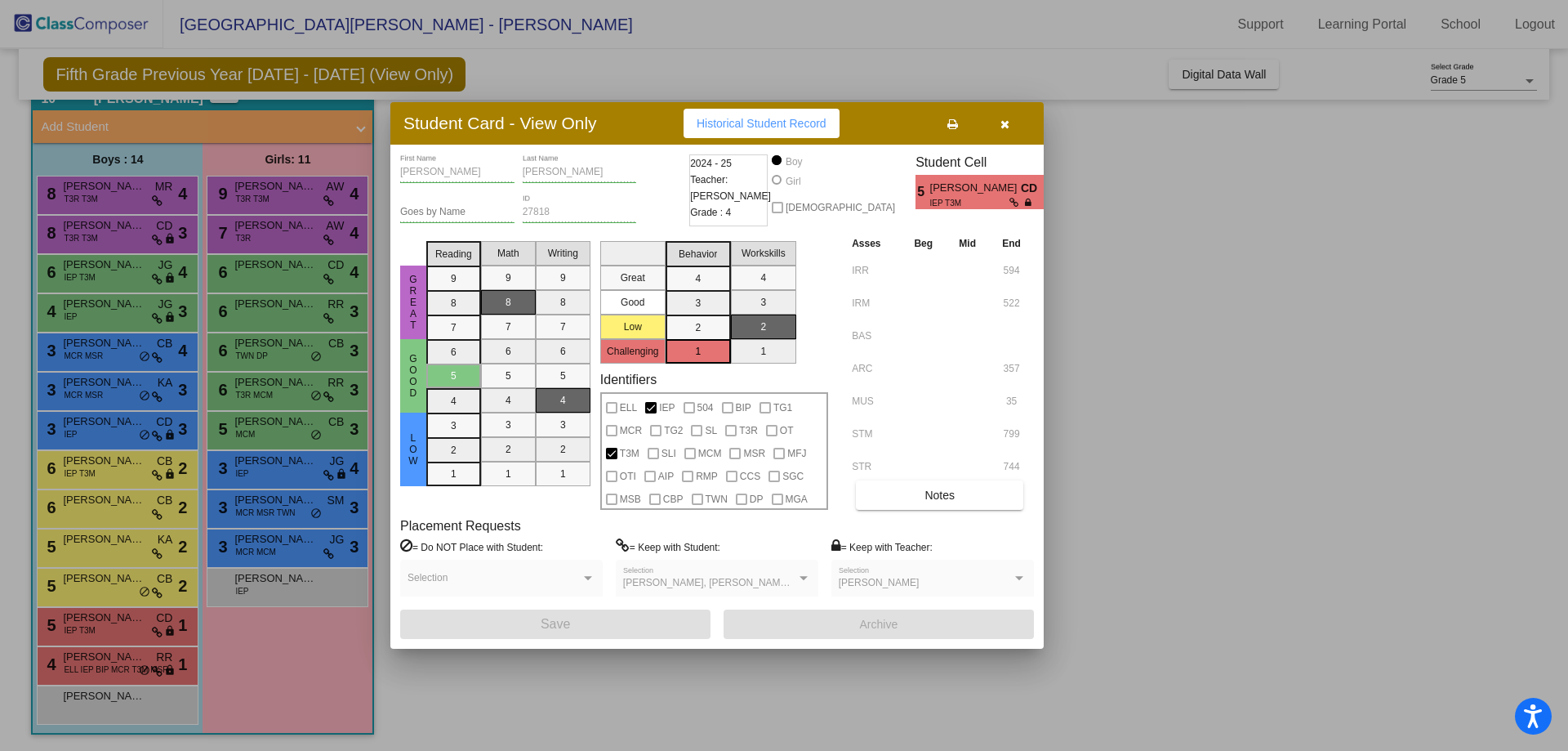
click at [1007, 127] on icon "button" at bounding box center [1005, 124] width 9 height 12
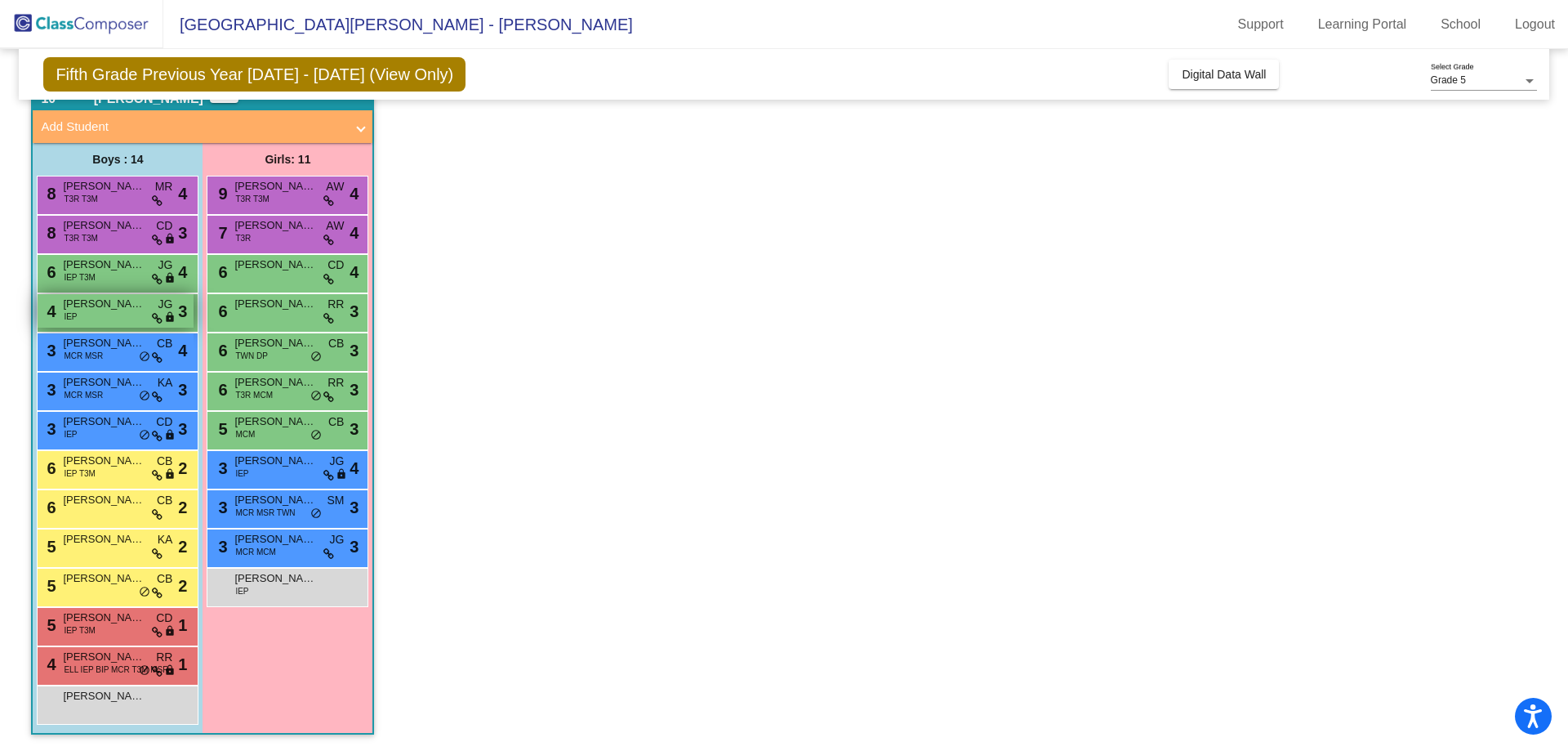
click at [86, 308] on span "[PERSON_NAME]" at bounding box center [103, 303] width 81 height 16
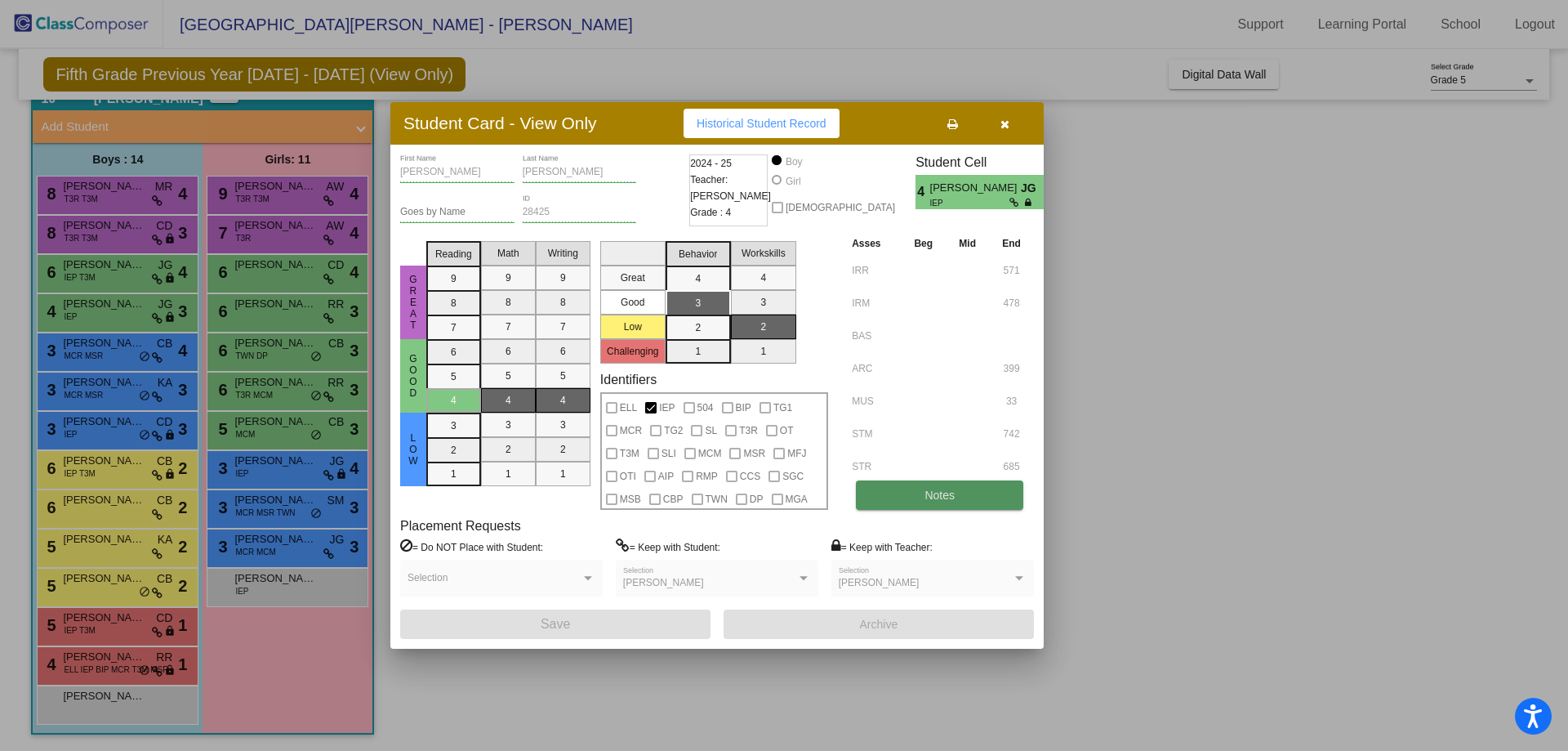
click at [934, 498] on span "Notes" at bounding box center [939, 495] width 30 height 13
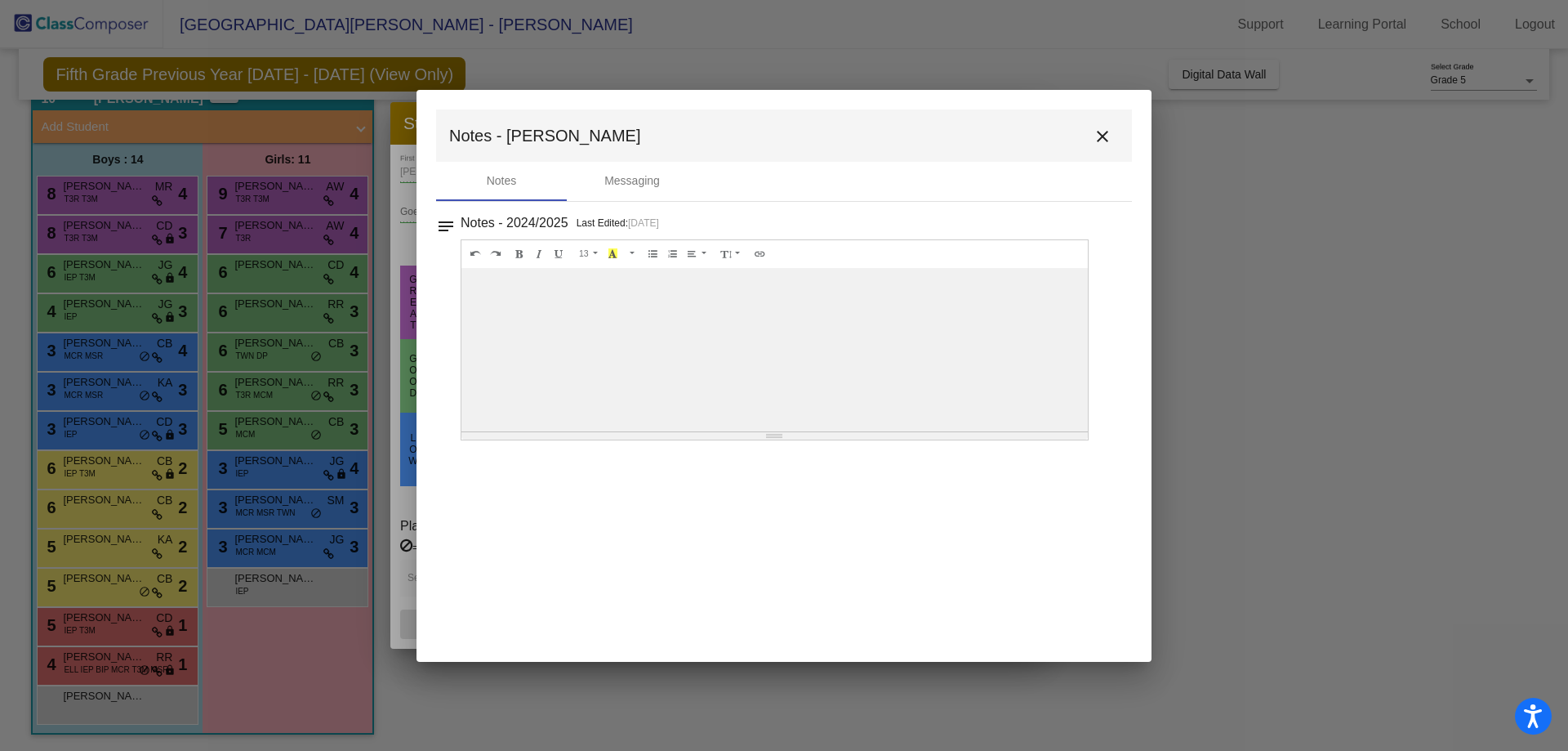
click at [1103, 131] on mat-icon "close" at bounding box center [1102, 136] width 19 height 19
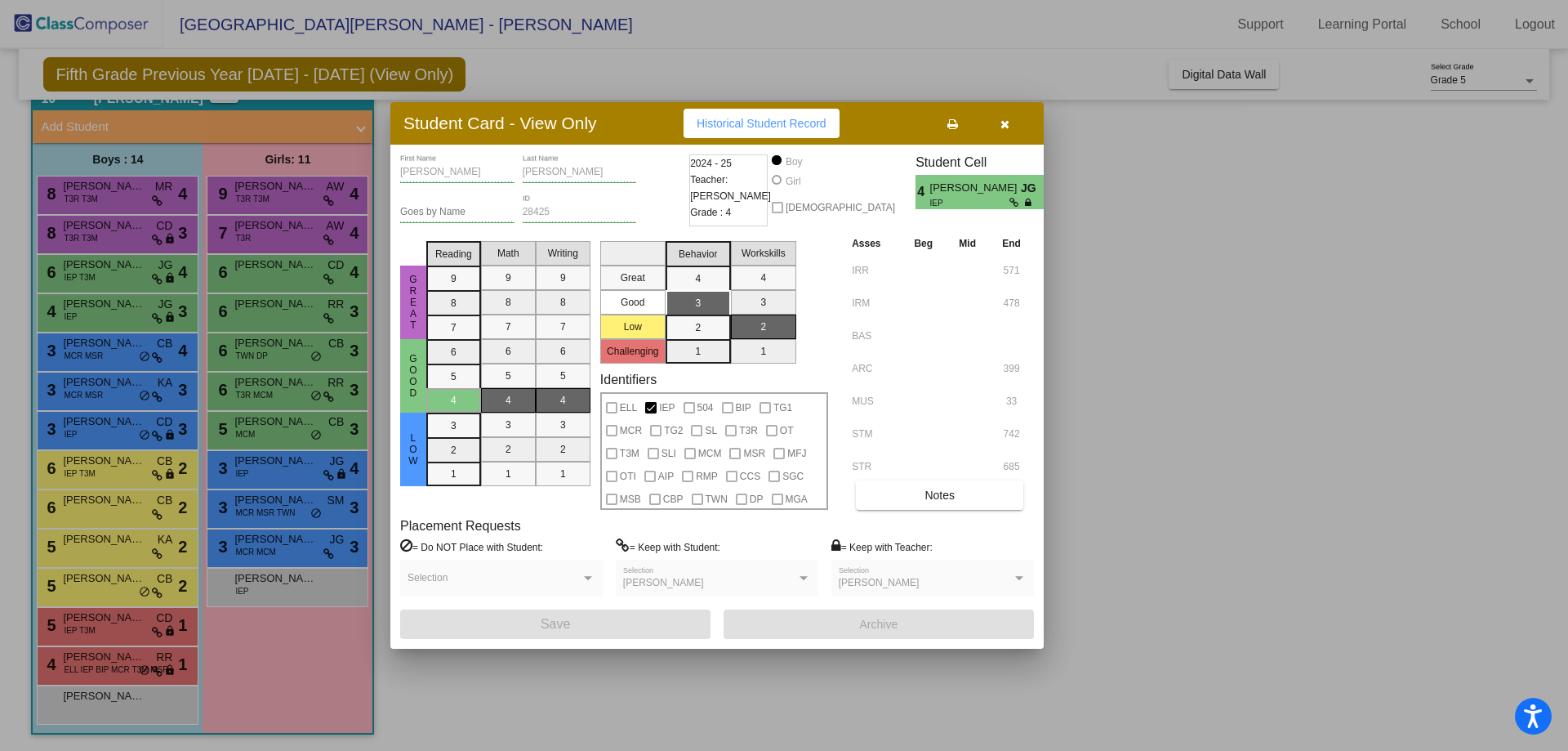
click at [998, 127] on button "button" at bounding box center [1005, 123] width 52 height 29
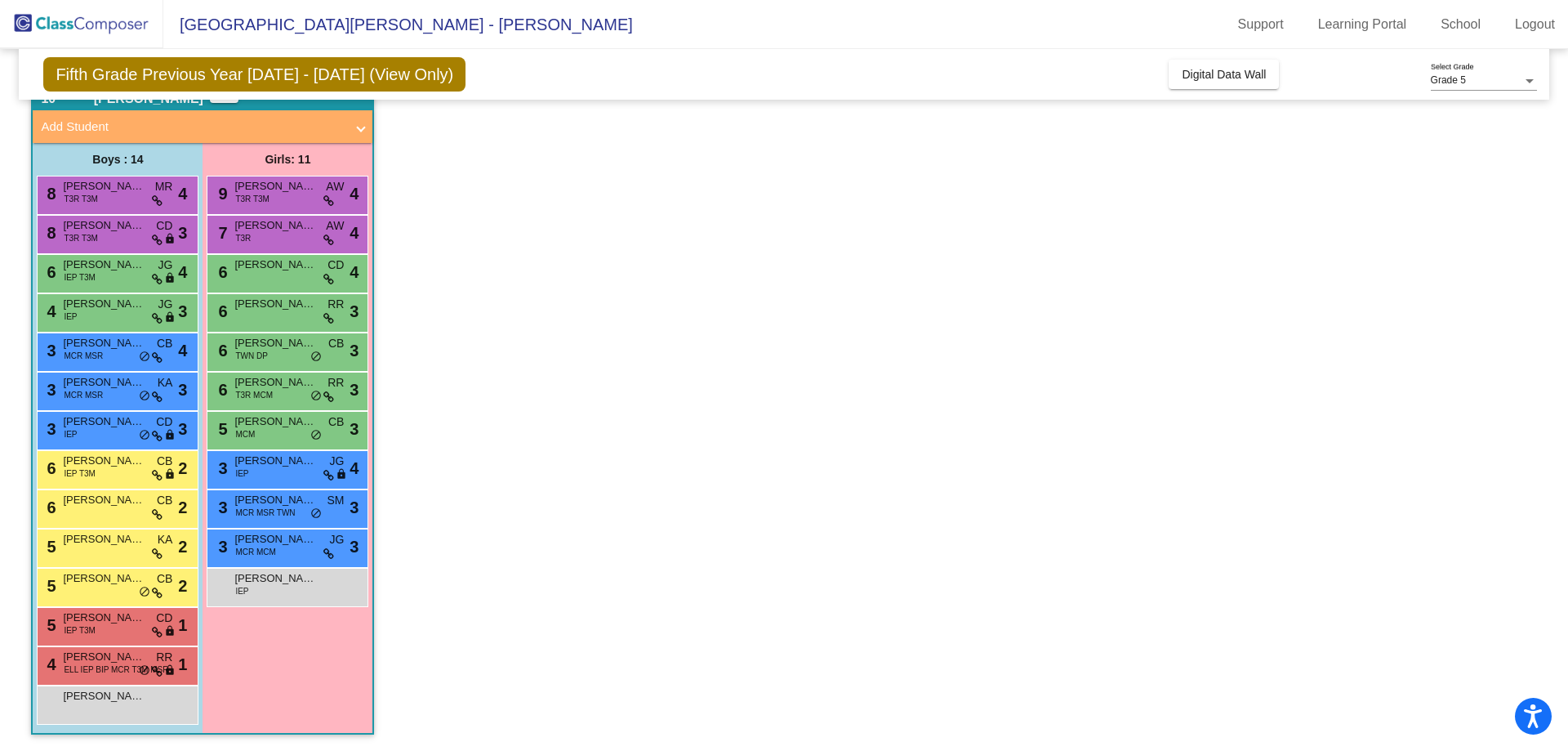
click at [510, 305] on app-classroom "Class 10 - [PERSON_NAME] picture_as_pdf [PERSON_NAME] Add Student First Name La…" at bounding box center [784, 410] width 1505 height 681
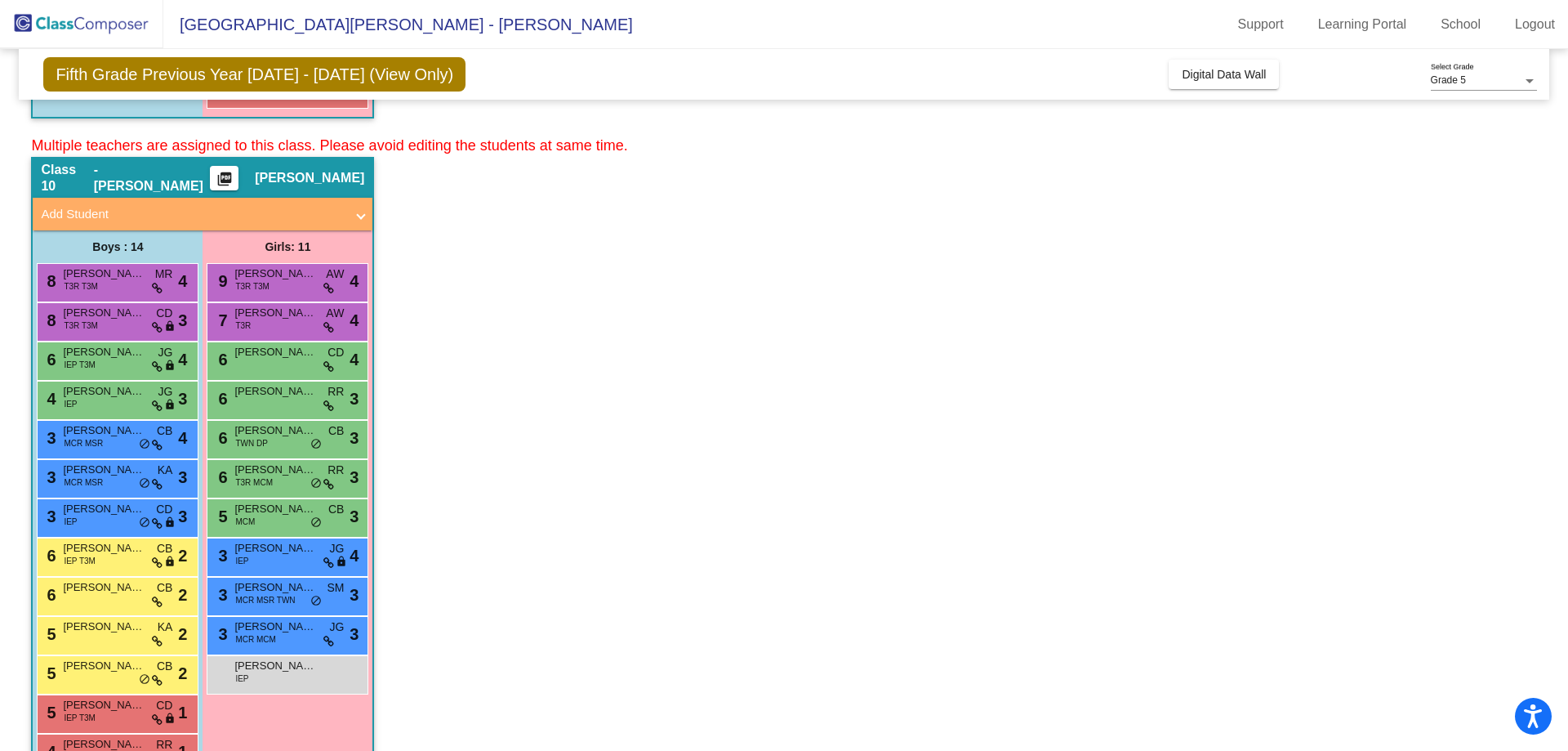
scroll to position [729, 0]
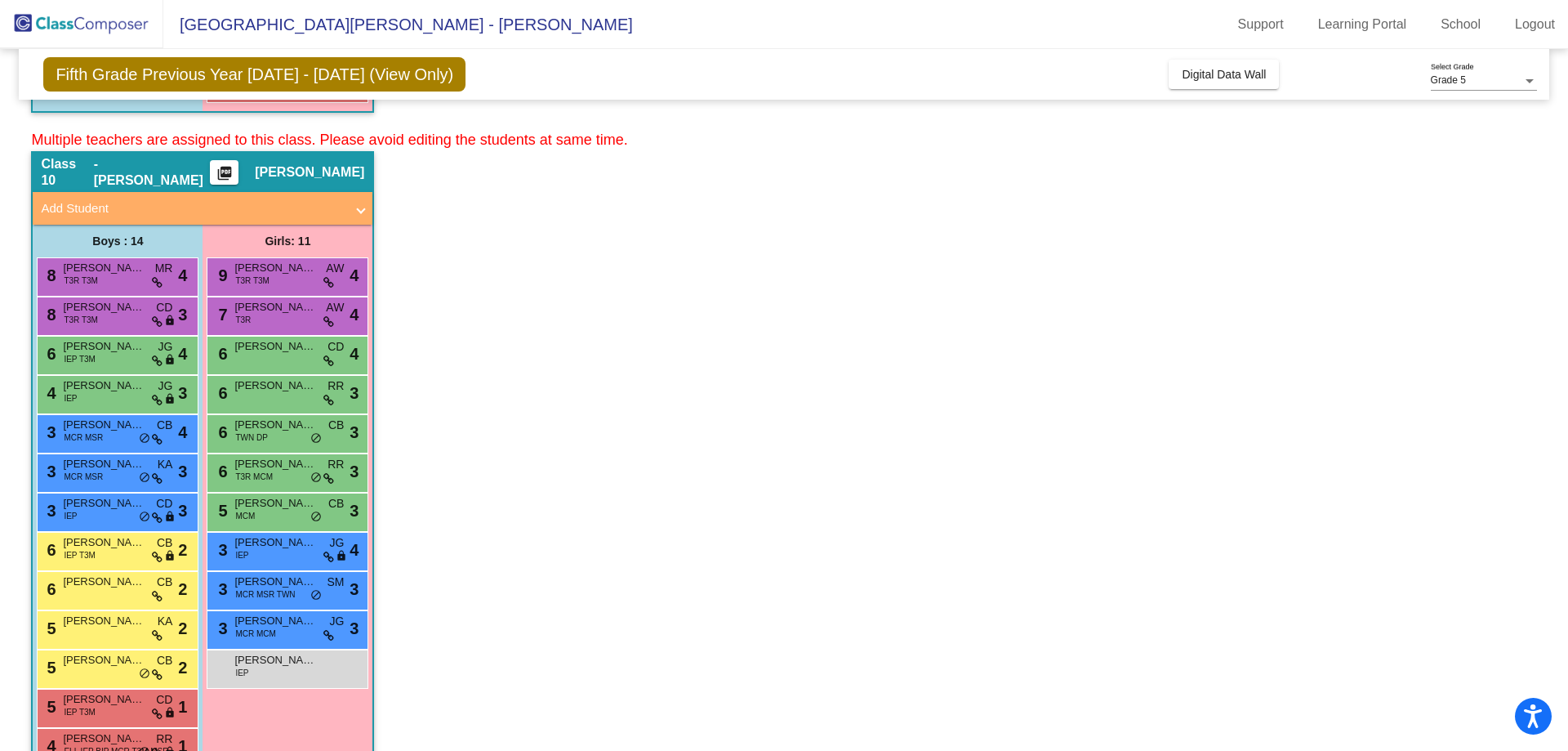
click at [221, 175] on mat-icon "picture_as_pdf" at bounding box center [224, 176] width 19 height 23
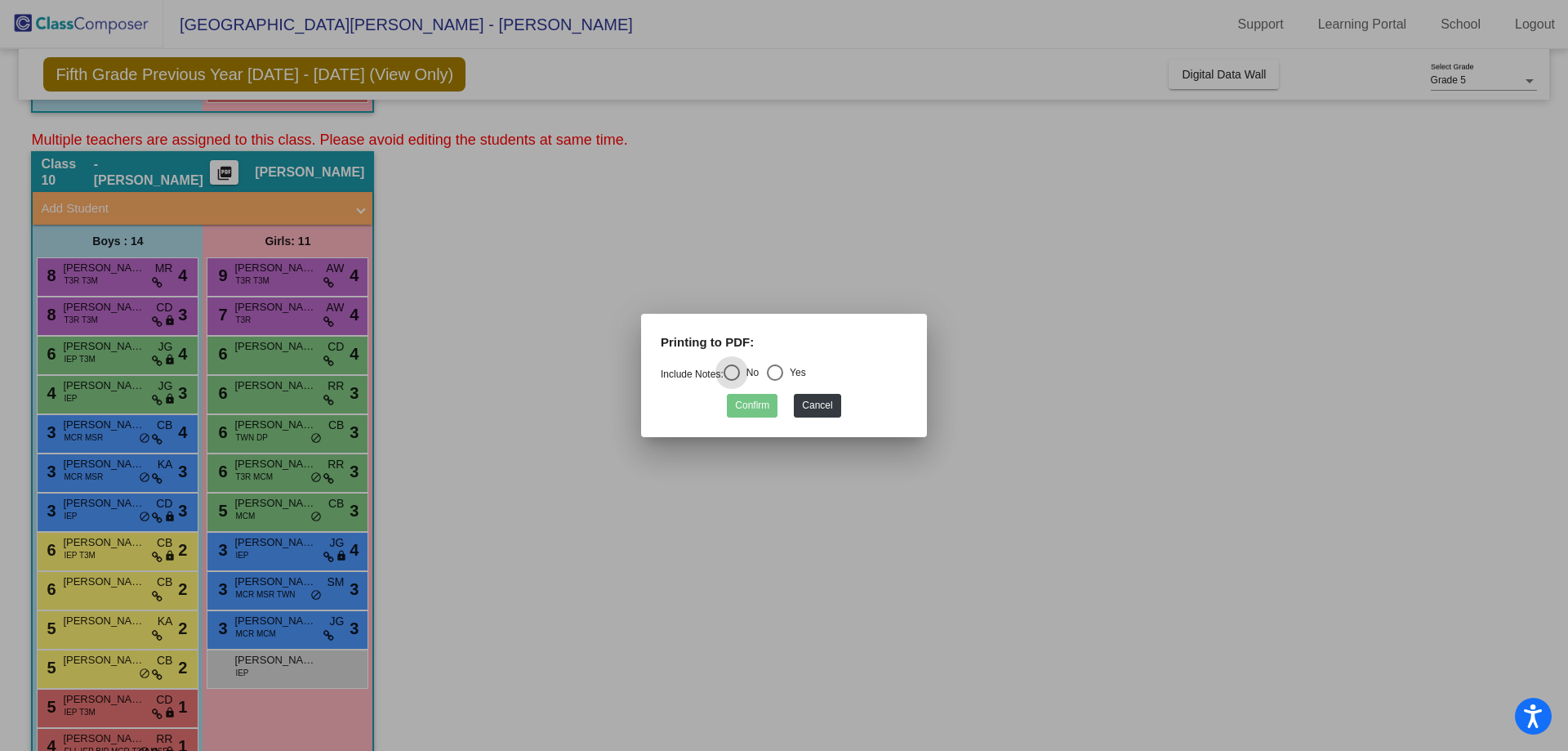
click at [779, 374] on div "Select an option" at bounding box center [774, 372] width 16 height 16
click at [775, 381] on input "Yes" at bounding box center [774, 381] width 1 height 1
radio input "true"
click at [752, 401] on button "Confirm" at bounding box center [752, 406] width 50 height 23
